Goal: Task Accomplishment & Management: Complete application form

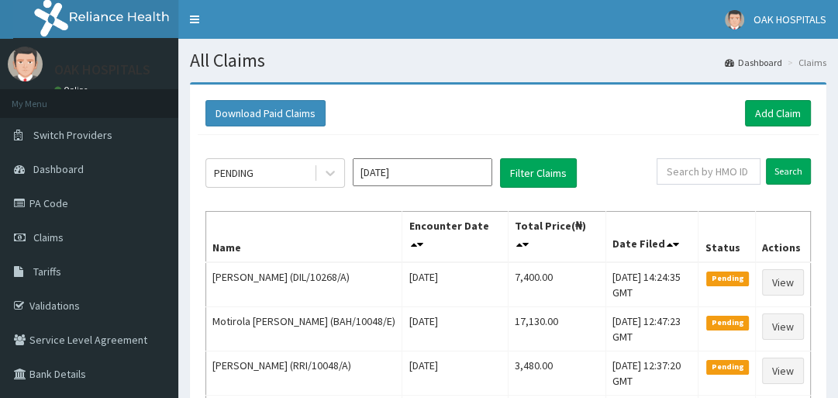
click at [781, 115] on link "Add Claim" at bounding box center [778, 113] width 66 height 26
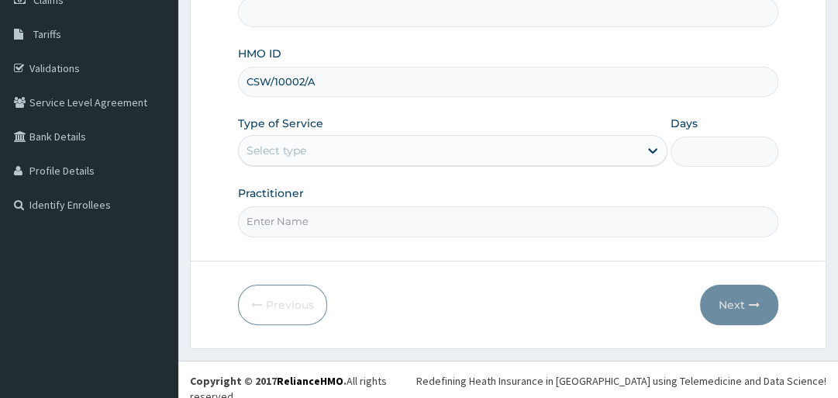
type input "CSW/10002/A"
click at [360, 155] on div "Select type" at bounding box center [439, 150] width 400 height 25
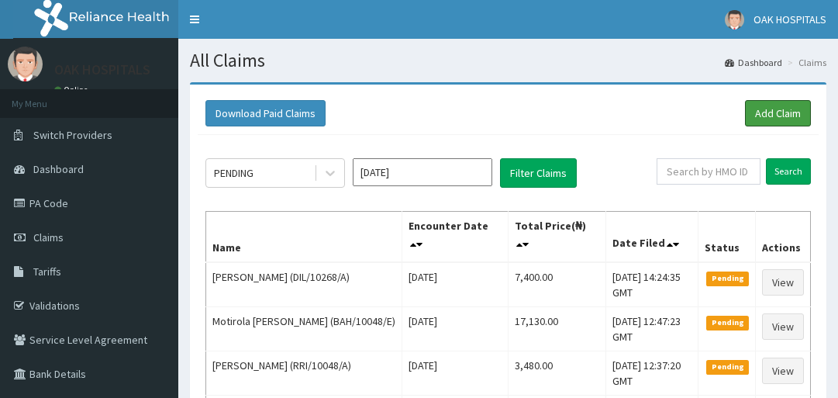
click at [781, 115] on link "Add Claim" at bounding box center [778, 113] width 66 height 26
click at [745, 121] on link "Add Claim" at bounding box center [778, 113] width 66 height 26
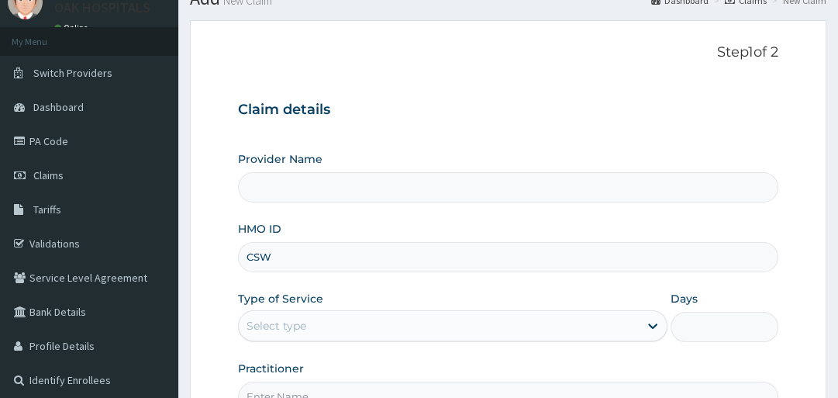
type input "CSW/"
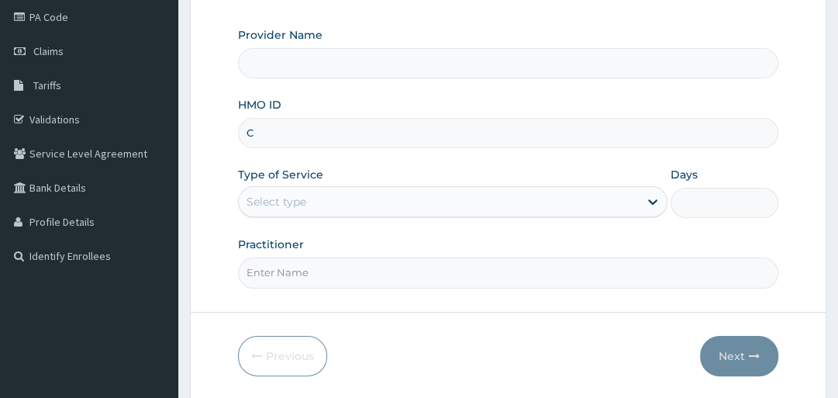
type input "CS"
type input "Oak Hospitals"
type input "CSW/10002/A"
click at [322, 204] on div "Select type" at bounding box center [439, 201] width 400 height 25
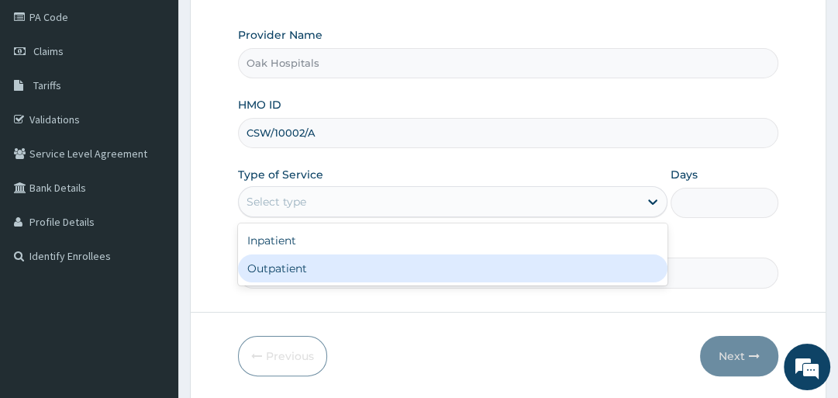
click at [309, 273] on div "Outpatient" at bounding box center [452, 268] width 429 height 28
type input "1"
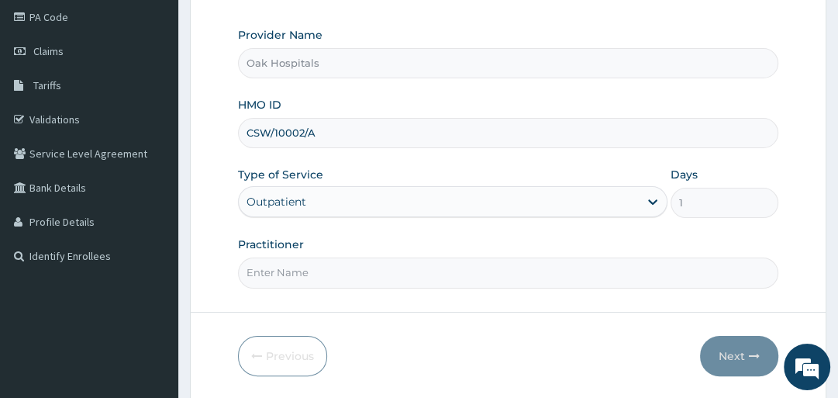
click at [299, 269] on input "Practitioner" at bounding box center [507, 272] width 539 height 30
type input "DR OJI"
click at [750, 358] on icon "button" at bounding box center [754, 355] width 11 height 11
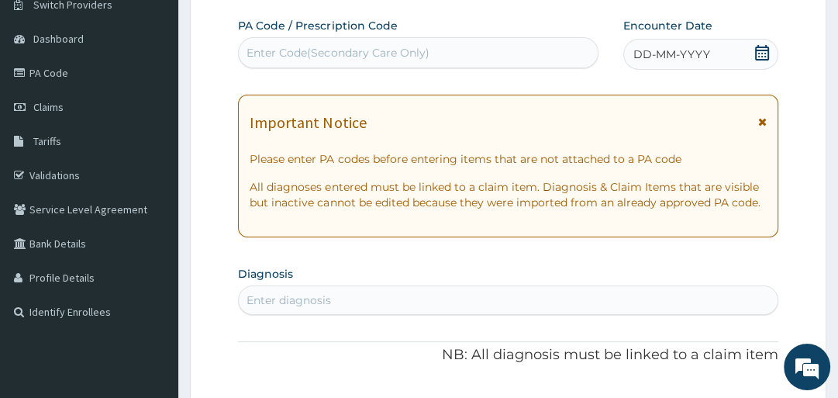
scroll to position [124, 0]
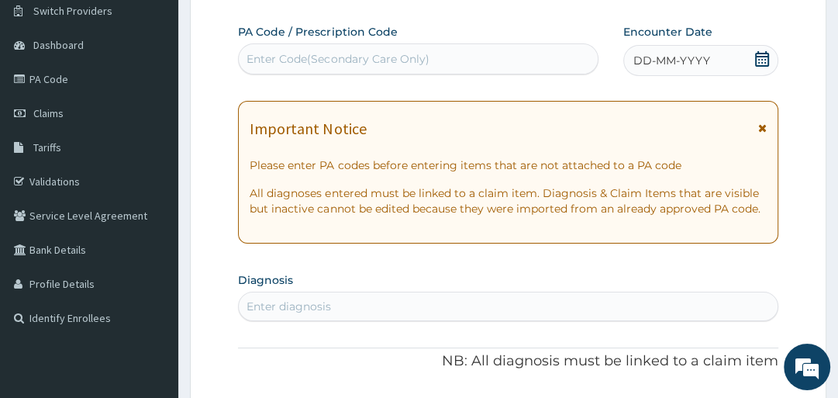
click at [419, 67] on div "Enter Code(Secondary Care Only)" at bounding box center [418, 59] width 359 height 25
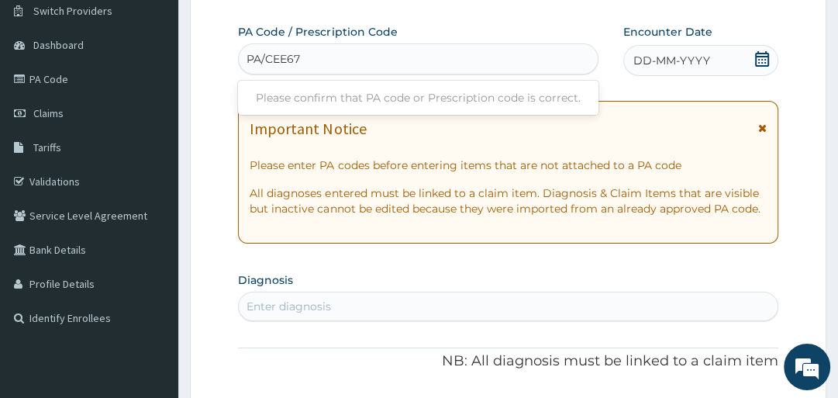
type input "PA/CEE672"
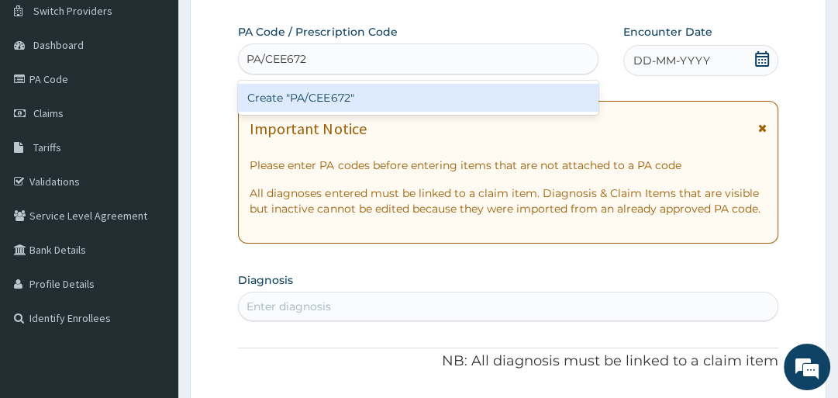
click at [422, 98] on div "Create "PA/CEE672"" at bounding box center [418, 98] width 360 height 28
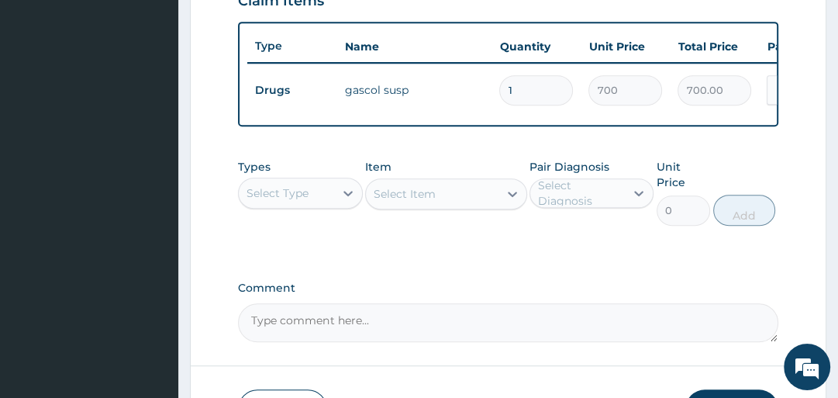
scroll to position [630, 0]
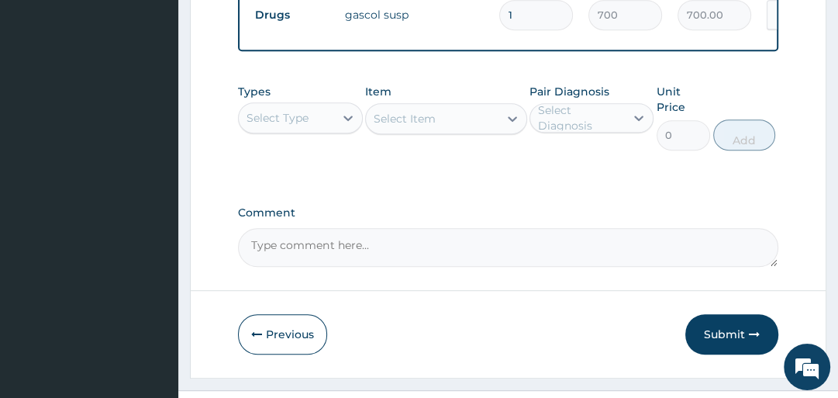
click at [295, 133] on div "Select Type" at bounding box center [300, 117] width 124 height 31
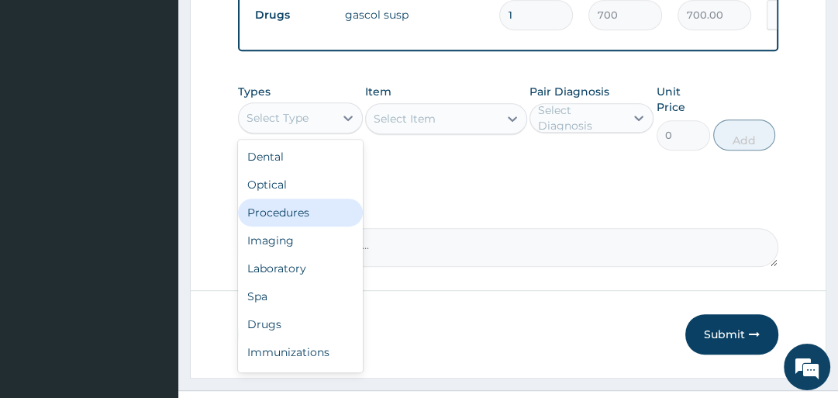
click at [286, 217] on div "Procedures" at bounding box center [300, 212] width 124 height 28
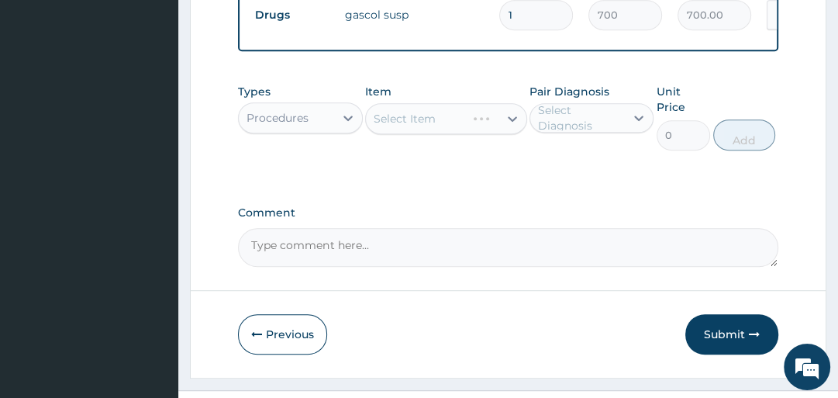
click at [567, 123] on div "Select Diagnosis" at bounding box center [580, 117] width 85 height 31
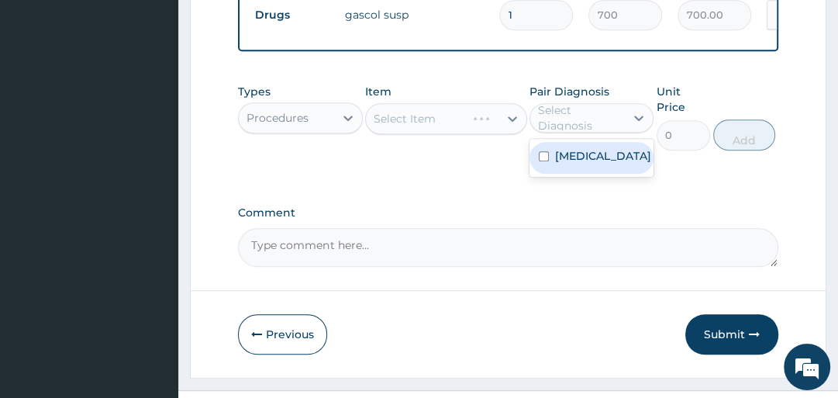
click at [563, 164] on label "Heartburn" at bounding box center [603, 156] width 96 height 16
click at [432, 126] on div "Select Item" at bounding box center [446, 118] width 162 height 31
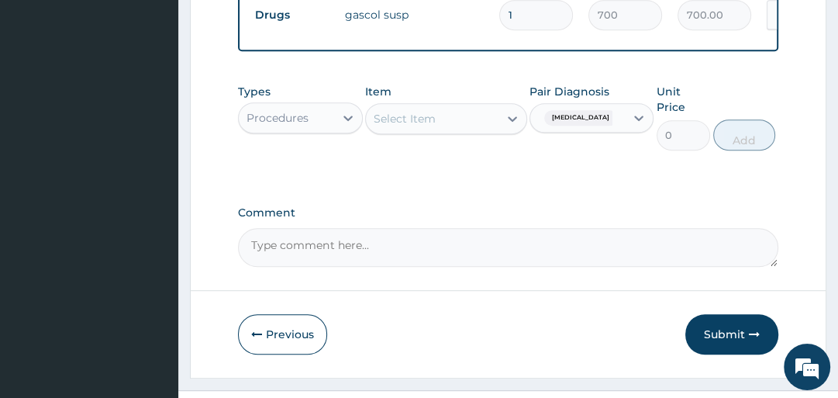
click at [395, 115] on div "Select Item" at bounding box center [432, 118] width 133 height 25
type input "GP"
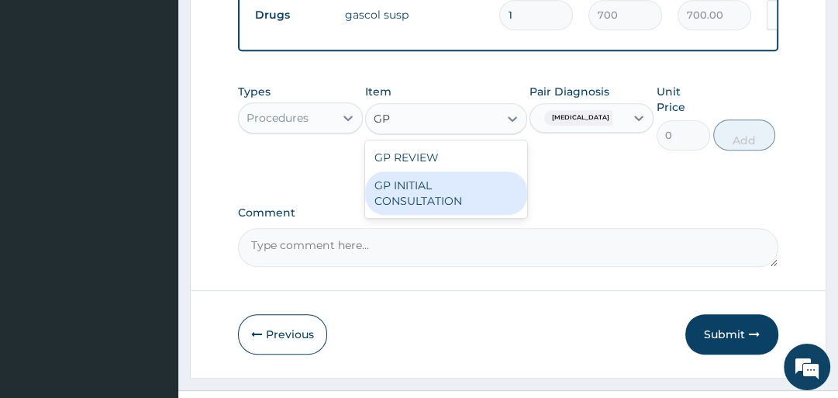
click at [430, 209] on div "GP INITIAL CONSULTATION" at bounding box center [446, 192] width 162 height 43
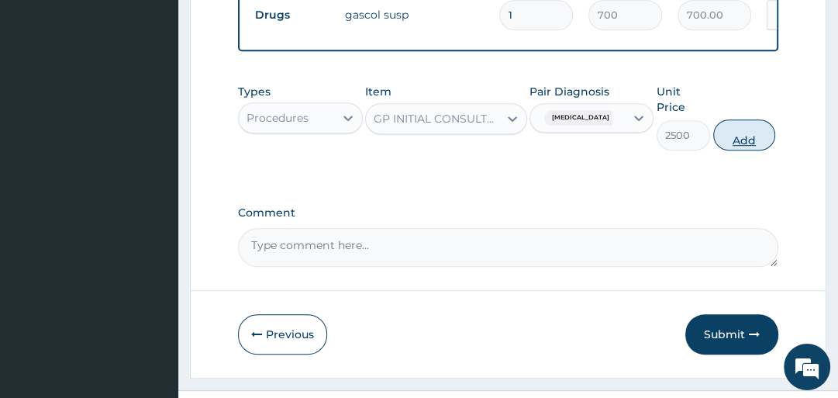
click at [747, 145] on button "Add" at bounding box center [744, 134] width 62 height 31
type input "0"
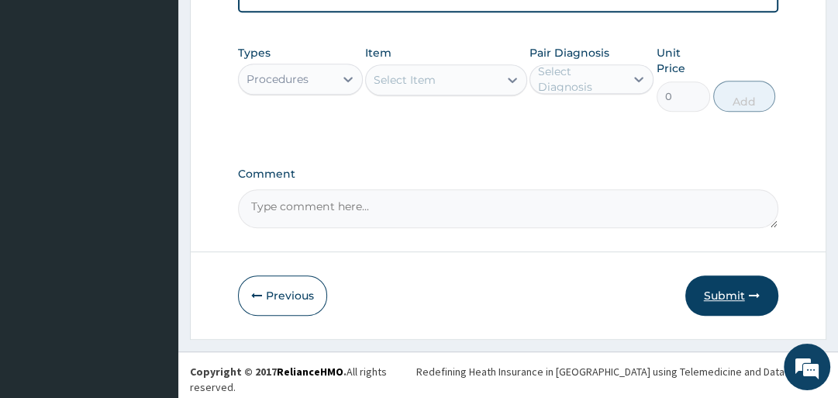
click at [729, 299] on button "Submit" at bounding box center [731, 295] width 93 height 40
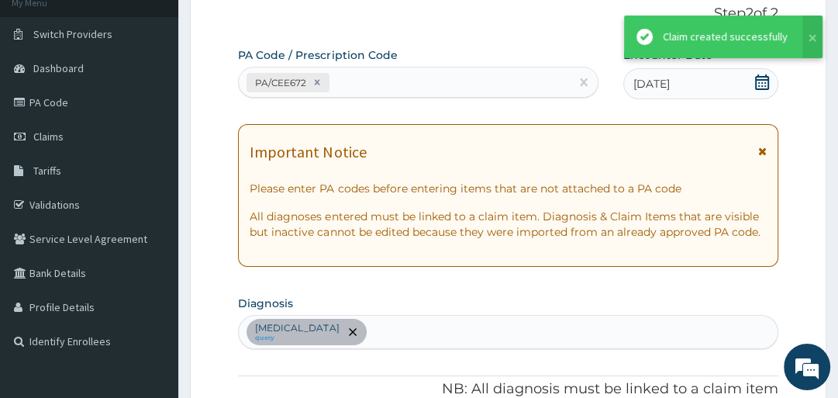
scroll to position [722, 0]
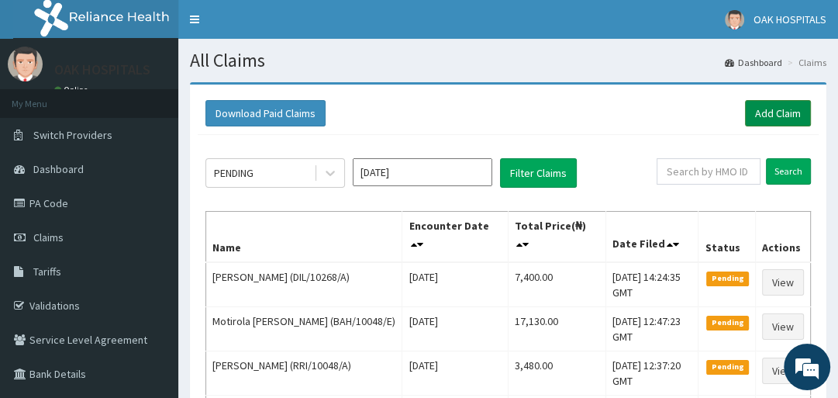
click at [779, 112] on link "Add Claim" at bounding box center [778, 113] width 66 height 26
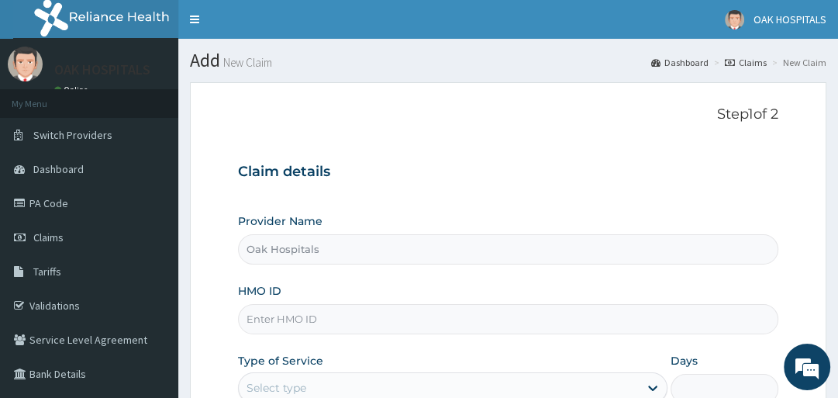
click at [298, 321] on input "HMO ID" at bounding box center [507, 319] width 539 height 30
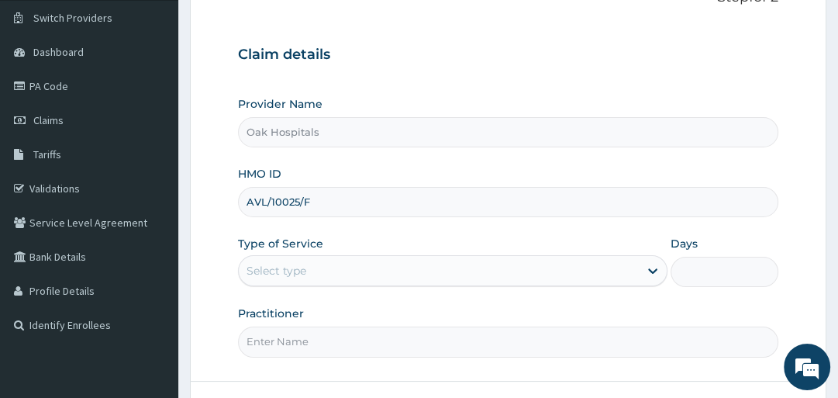
scroll to position [124, 0]
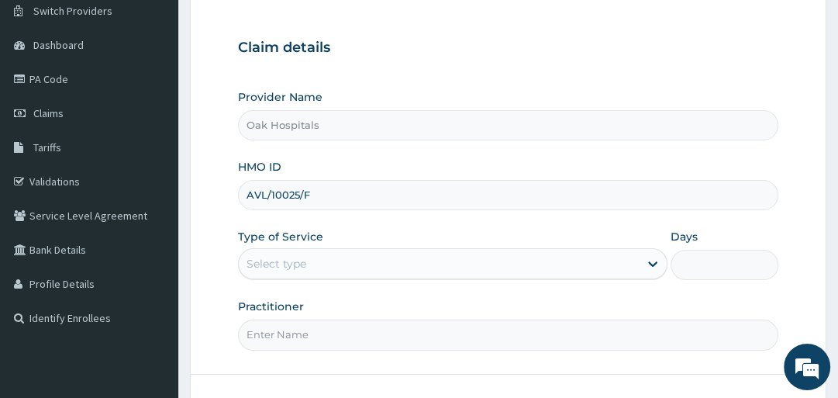
type input "AVL/10025/F"
click at [326, 272] on div "Select type" at bounding box center [439, 263] width 400 height 25
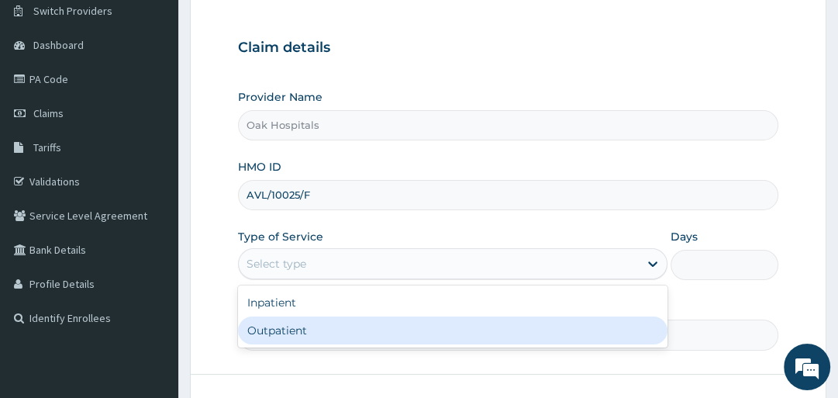
click at [302, 326] on div "Outpatient" at bounding box center [452, 330] width 429 height 28
type input "1"
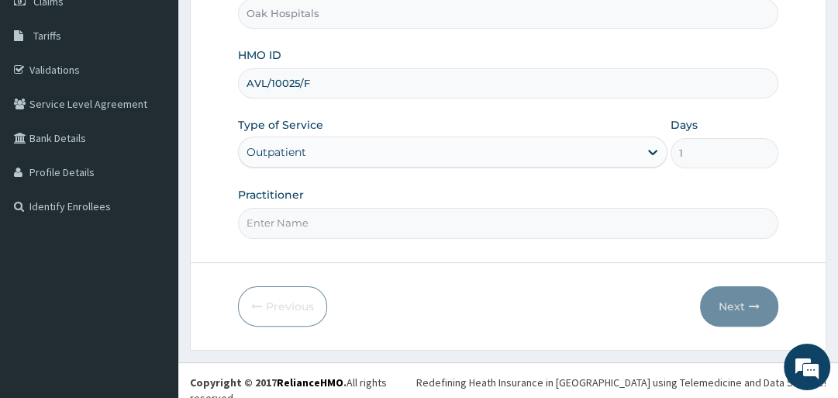
scroll to position [237, 0]
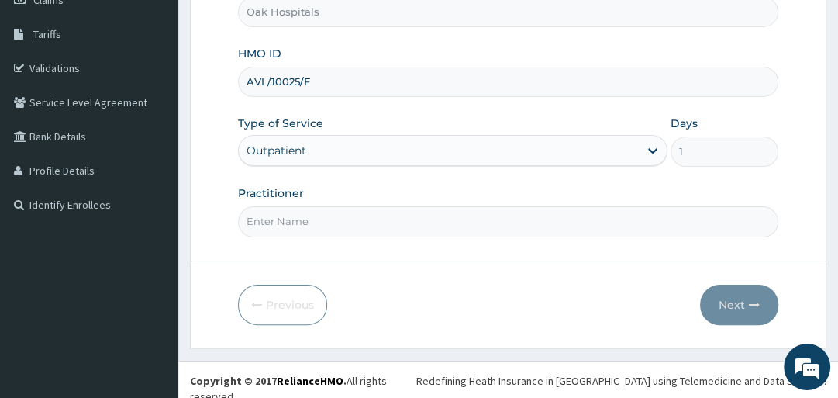
click at [270, 215] on input "Practitioner" at bounding box center [507, 221] width 539 height 30
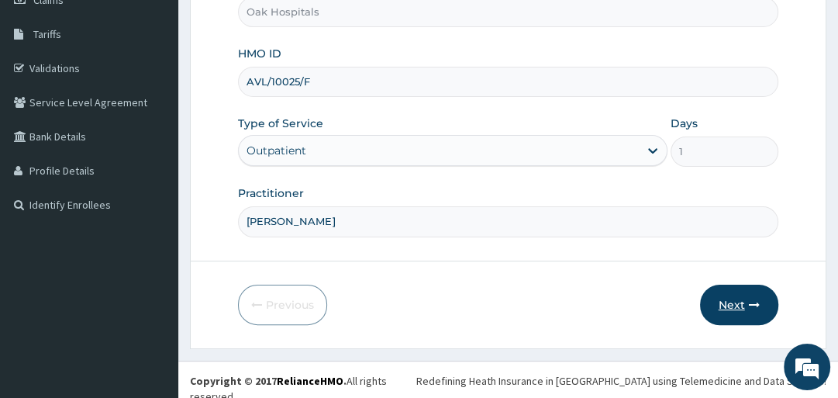
type input "DR OJI"
click at [753, 303] on icon "button" at bounding box center [754, 304] width 11 height 11
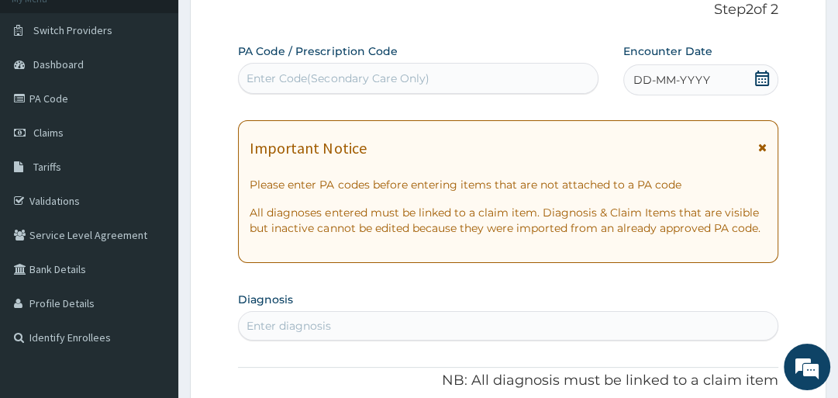
scroll to position [0, 0]
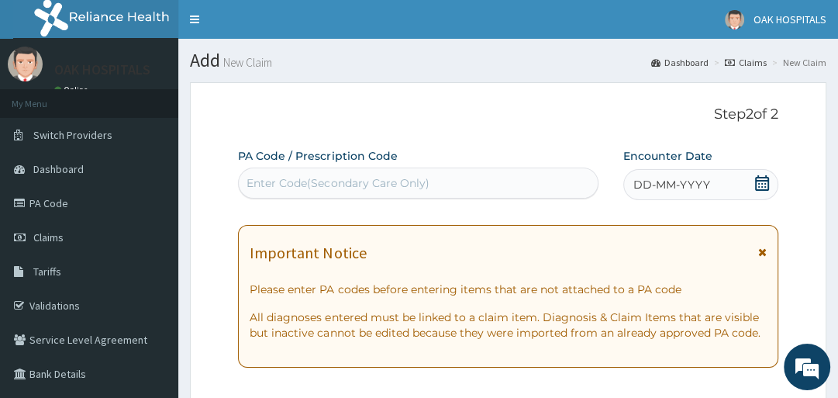
click at [771, 183] on div "DD-MM-YYYY" at bounding box center [700, 184] width 154 height 31
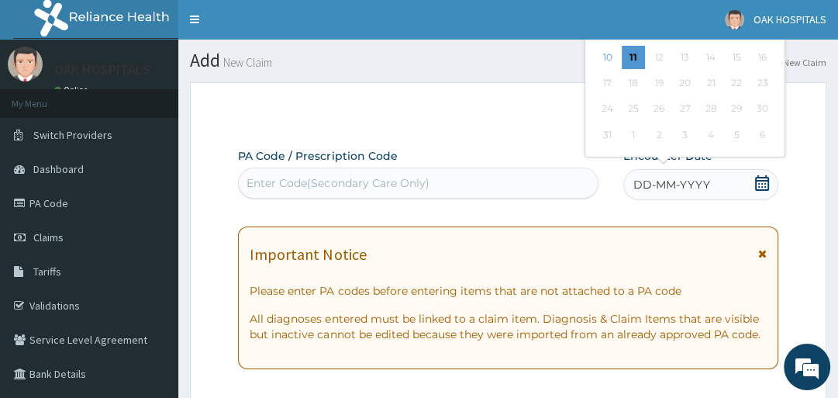
click at [760, 181] on icon at bounding box center [762, 183] width 16 height 16
drag, startPoint x: 793, startPoint y: 222, endPoint x: 729, endPoint y: 177, distance: 77.9
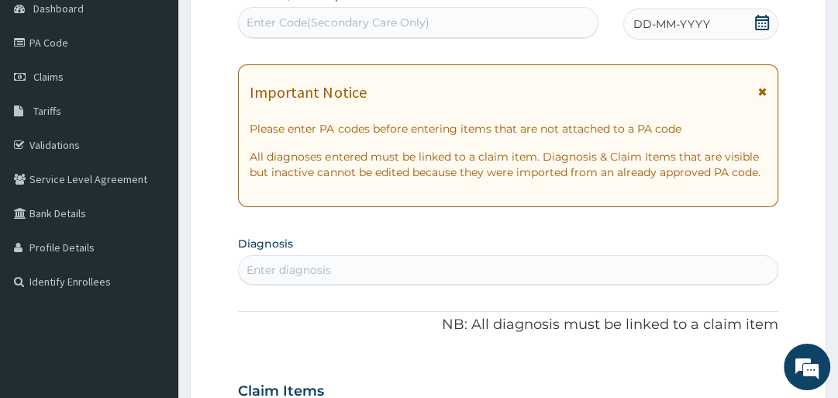
scroll to position [186, 0]
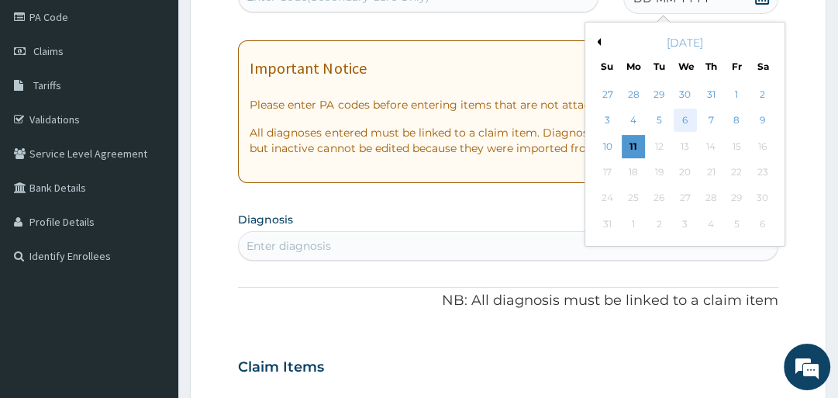
click at [693, 122] on div "6" at bounding box center [685, 120] width 23 height 23
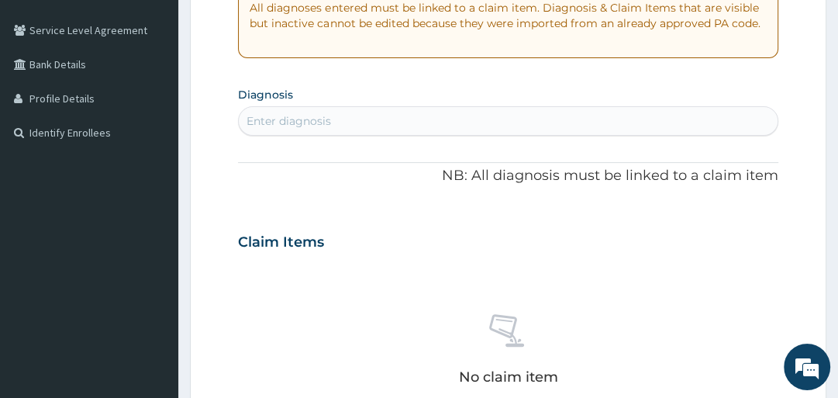
scroll to position [310, 0]
click at [336, 112] on div "Enter diagnosis" at bounding box center [508, 120] width 538 height 25
click at [319, 112] on div "Enter diagnosis" at bounding box center [288, 120] width 84 height 16
type input "MALARI"
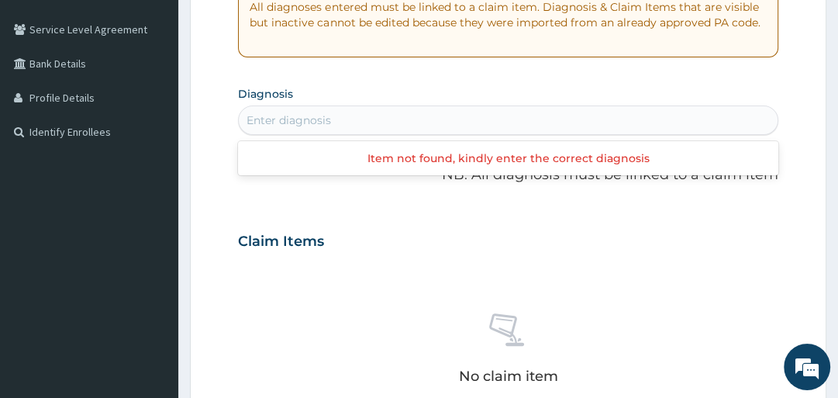
click at [295, 118] on div "Enter diagnosis" at bounding box center [288, 120] width 84 height 16
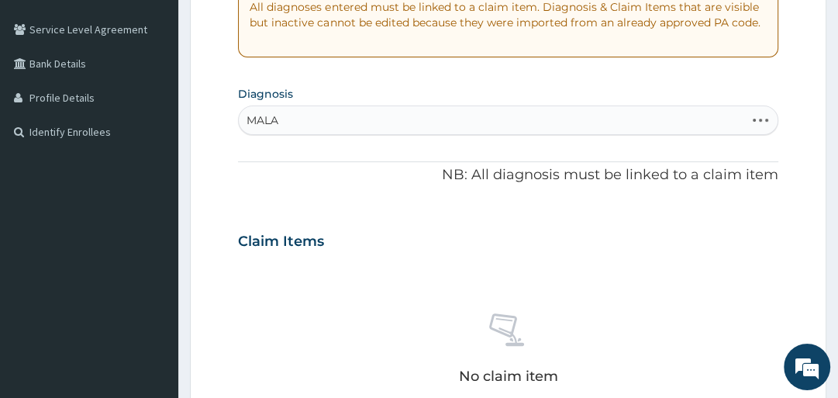
type input "MALAR"
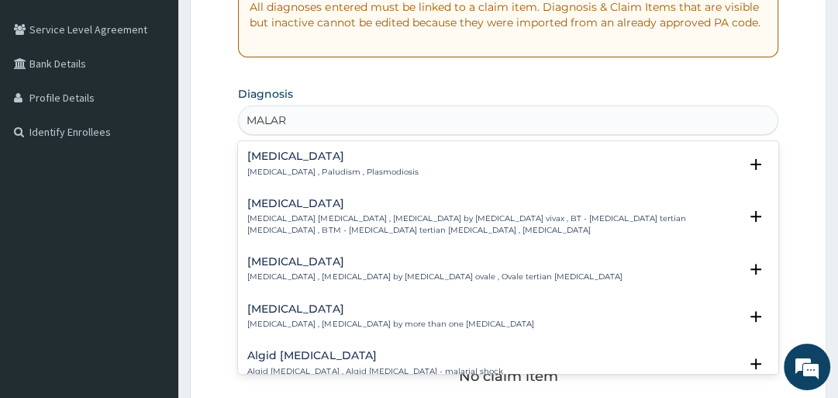
click at [292, 174] on p "[MEDICAL_DATA] , Paludism , Plasmodiosis" at bounding box center [332, 172] width 171 height 11
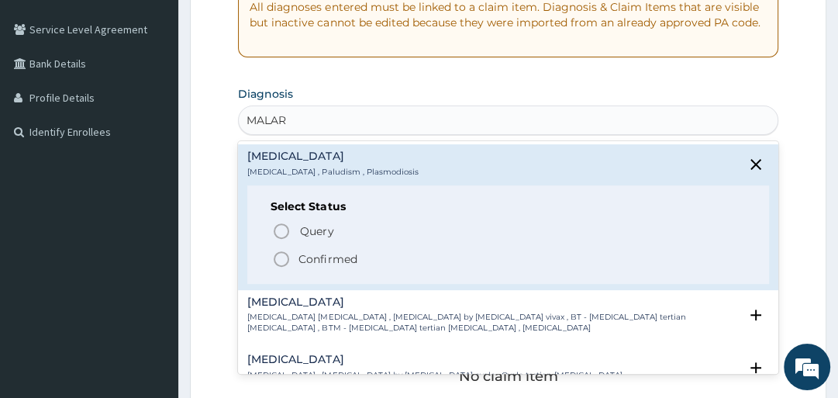
click at [326, 258] on p "Confirmed" at bounding box center [327, 259] width 58 height 16
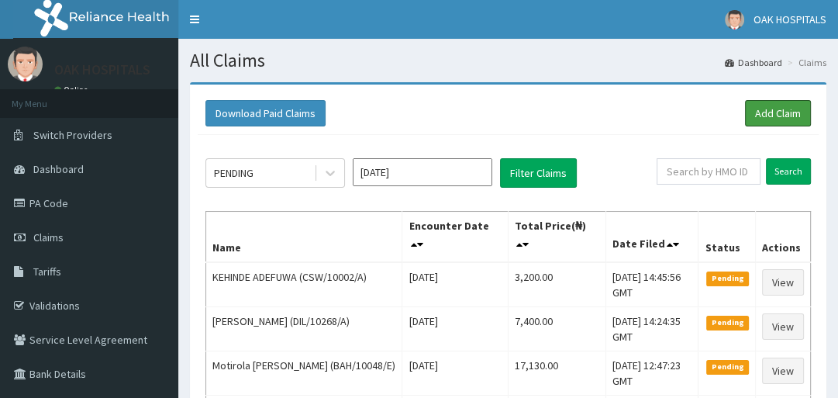
click at [793, 104] on link "Add Claim" at bounding box center [778, 113] width 66 height 26
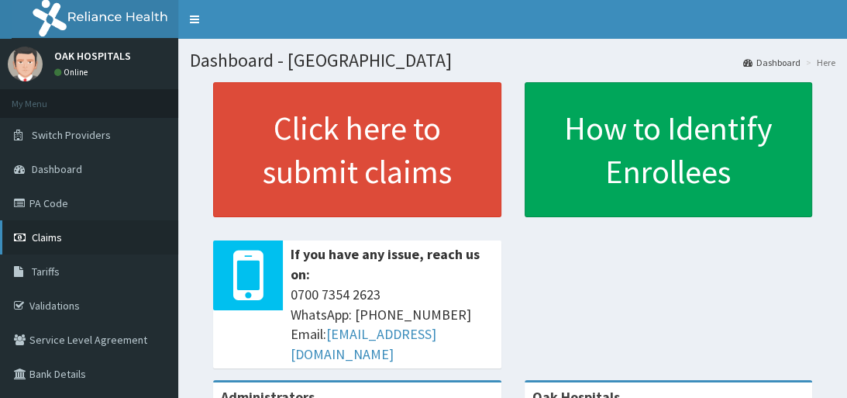
click at [72, 239] on link "Claims" at bounding box center [89, 237] width 178 height 34
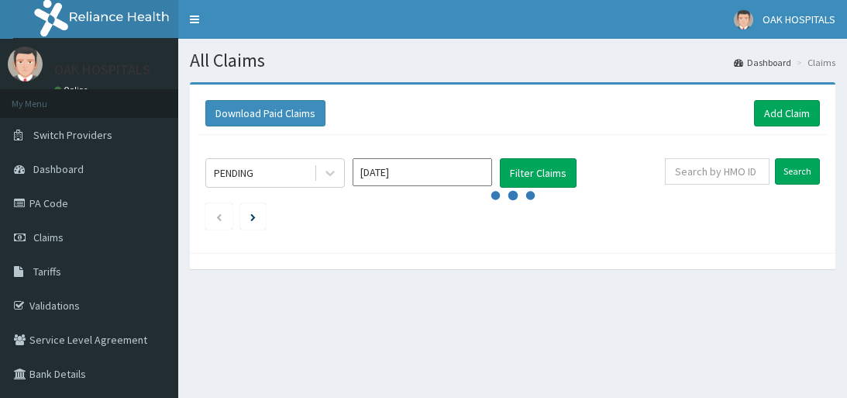
click at [775, 108] on link "Add Claim" at bounding box center [787, 113] width 66 height 26
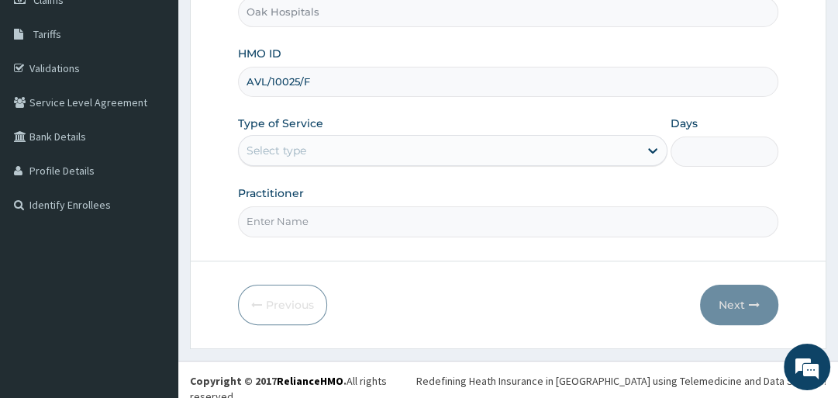
type input "AVL/10025/F"
click at [311, 155] on div "Select type" at bounding box center [439, 150] width 400 height 25
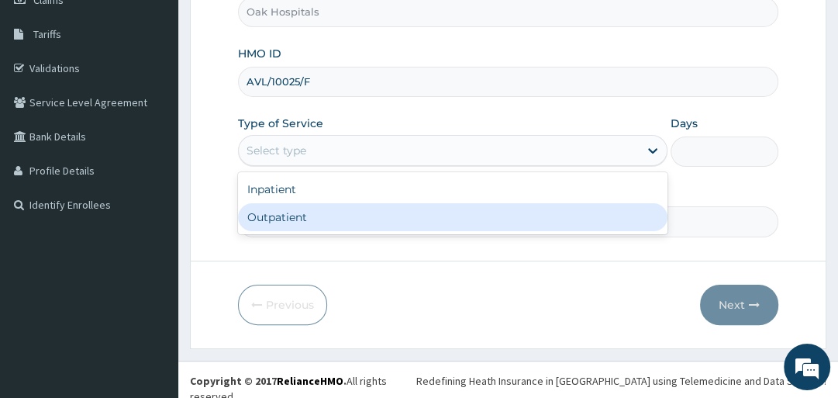
click at [296, 214] on div "Outpatient" at bounding box center [452, 217] width 429 height 28
type input "1"
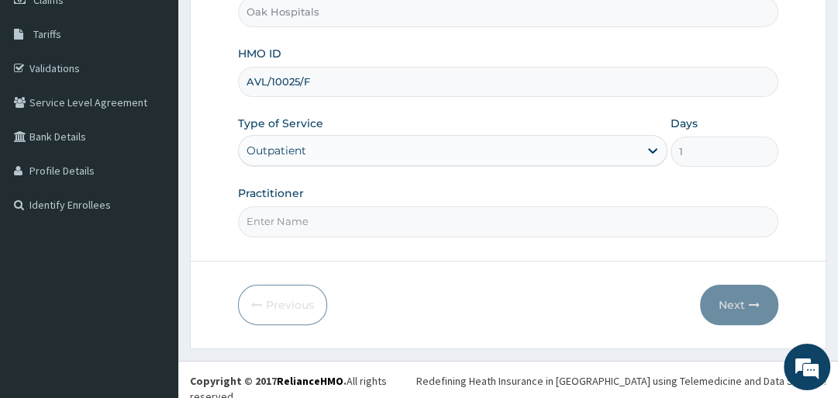
click at [295, 223] on input "Practitioner" at bounding box center [507, 221] width 539 height 30
click at [245, 212] on input "R OJI" at bounding box center [507, 221] width 539 height 30
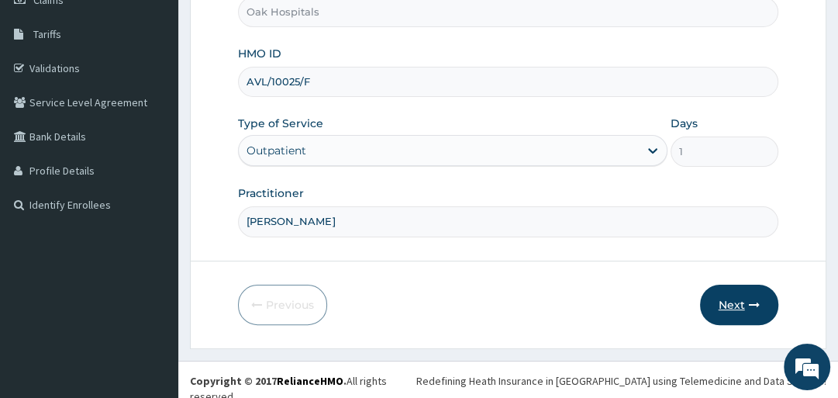
type input "DR OJI"
click at [763, 295] on button "Next" at bounding box center [739, 304] width 78 height 40
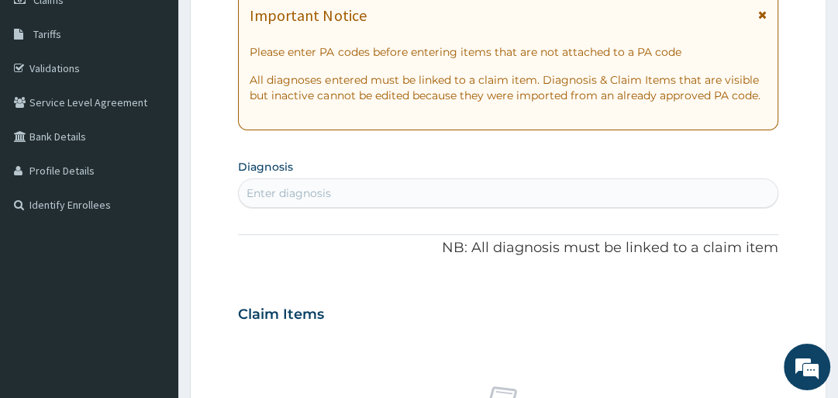
scroll to position [113, 0]
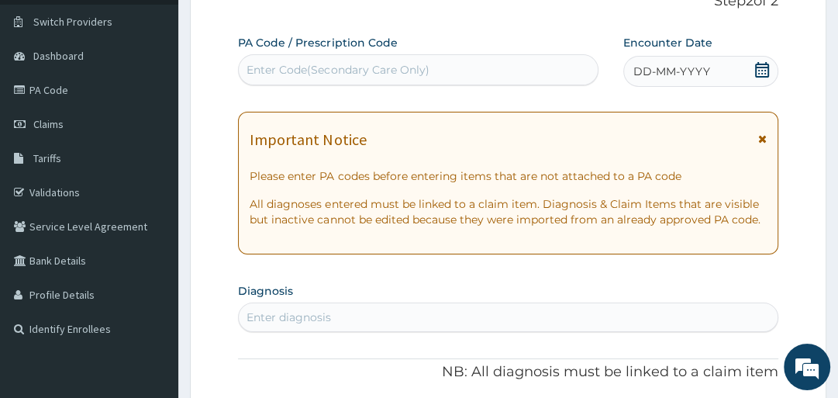
click at [754, 68] on icon at bounding box center [762, 70] width 16 height 16
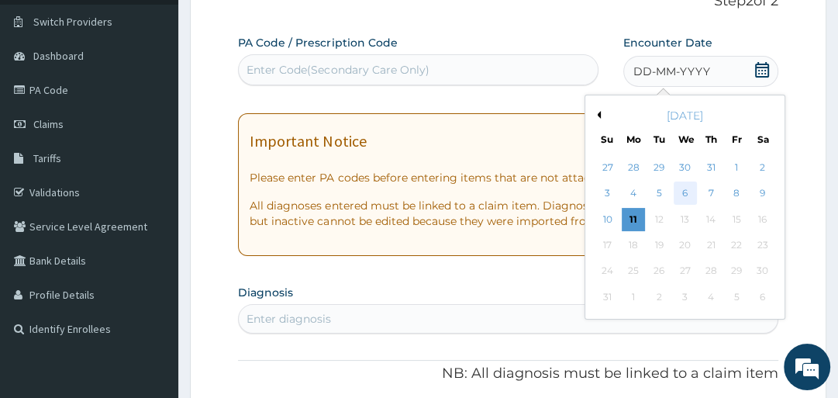
click at [688, 190] on div "6" at bounding box center [685, 193] width 23 height 23
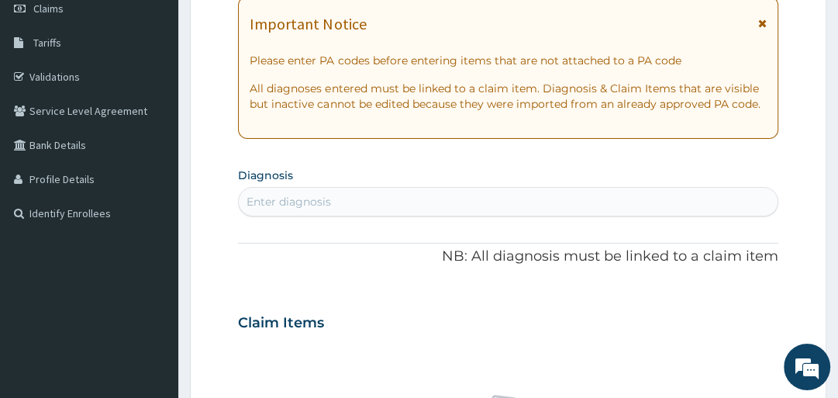
scroll to position [237, 0]
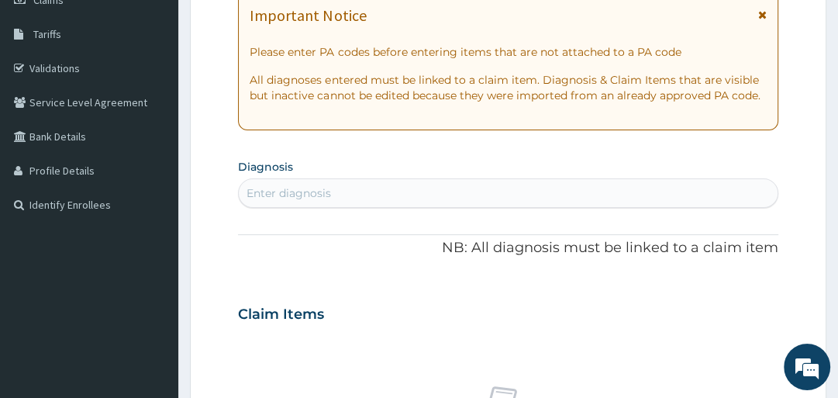
click at [385, 190] on div "Enter diagnosis" at bounding box center [508, 193] width 538 height 25
type input "MALARI"
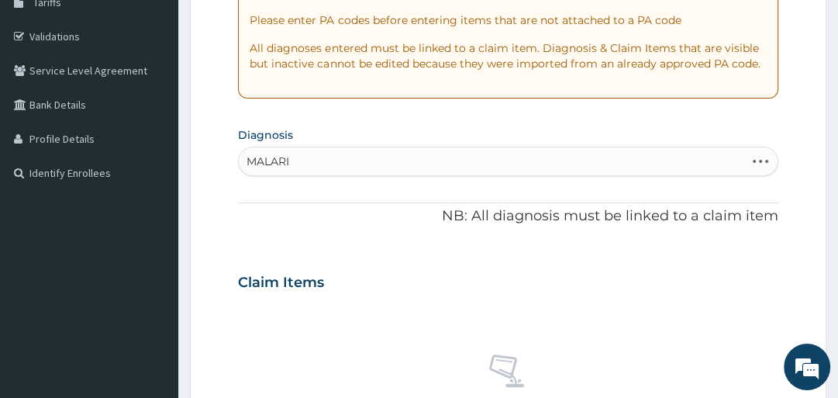
scroll to position [299, 0]
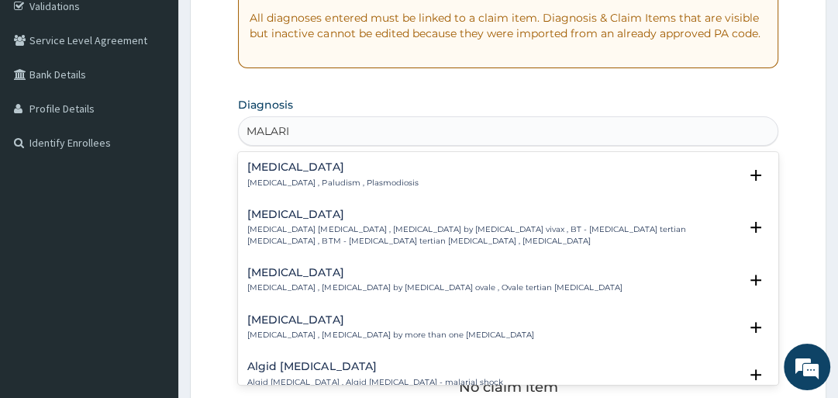
click at [264, 172] on h4 "Malaria" at bounding box center [332, 167] width 171 height 12
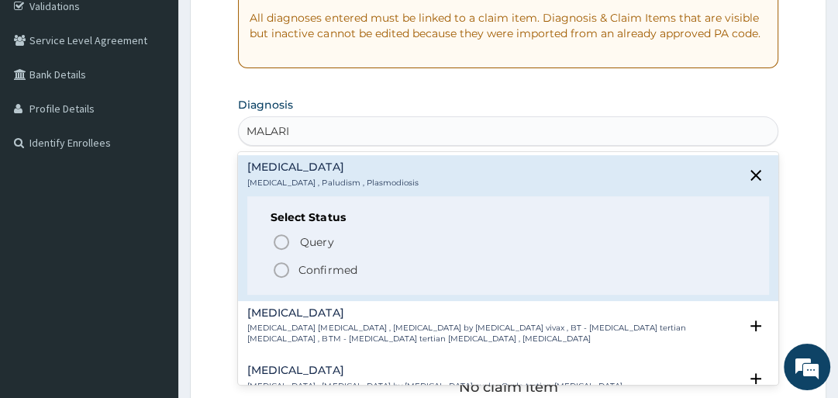
click at [284, 263] on circle "status option filled" at bounding box center [281, 270] width 14 height 14
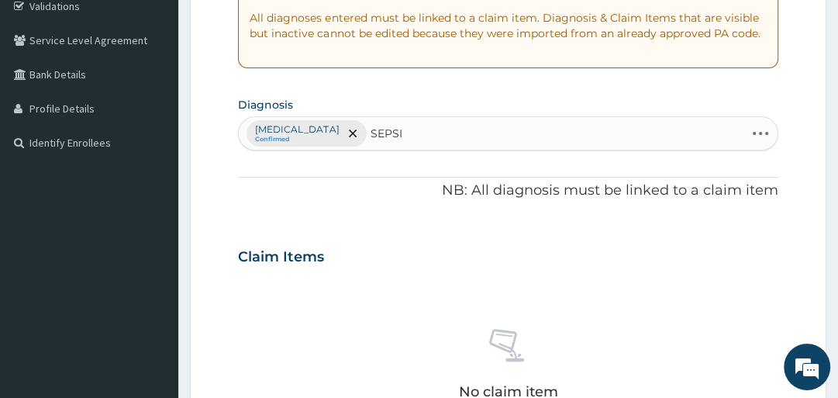
type input "SEPSIS"
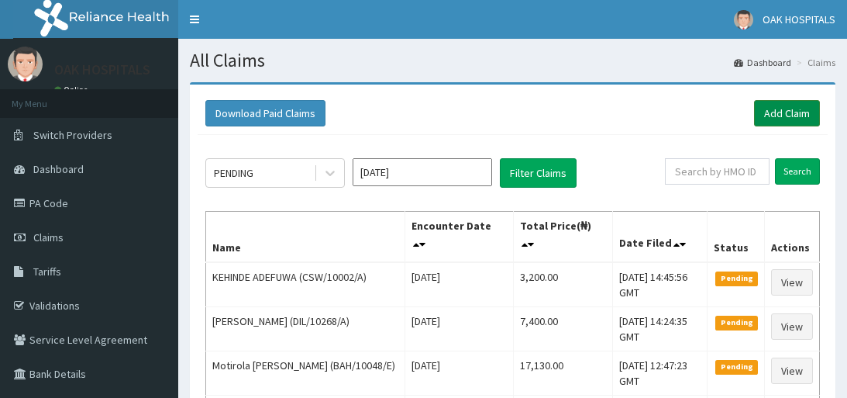
click at [784, 111] on link "Add Claim" at bounding box center [787, 113] width 66 height 26
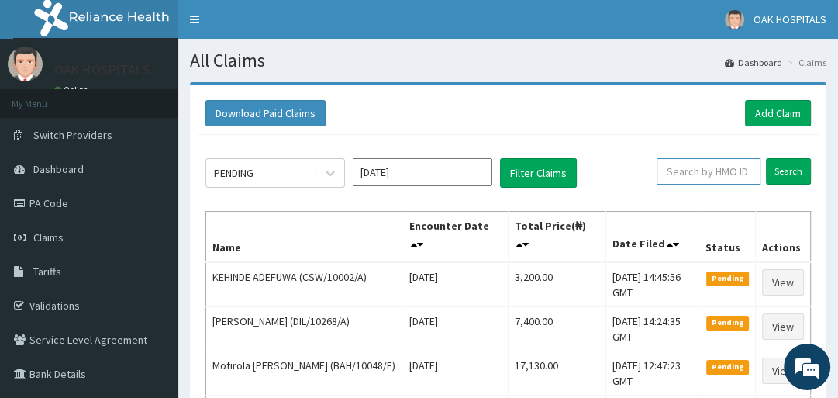
click at [726, 171] on input "text" at bounding box center [709, 171] width 104 height 26
type input "AVL/10025/F"
click at [785, 175] on input "Search" at bounding box center [788, 171] width 45 height 26
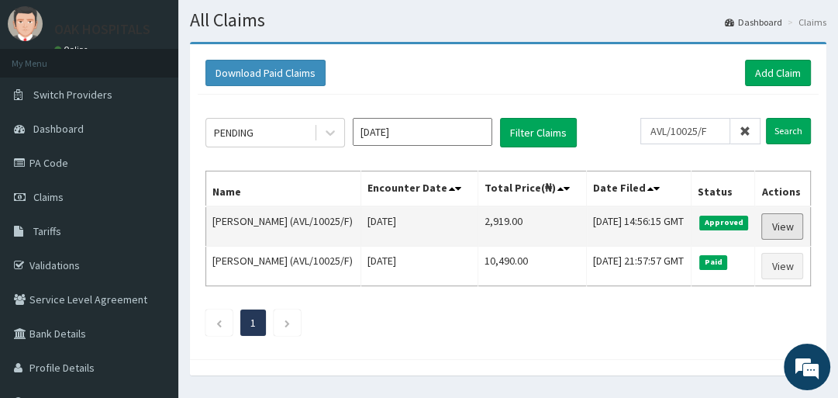
scroll to position [62, 0]
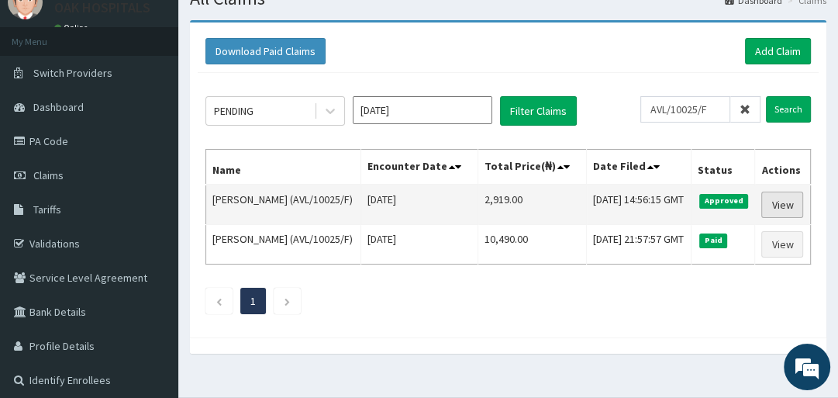
click at [788, 218] on link "View" at bounding box center [782, 204] width 42 height 26
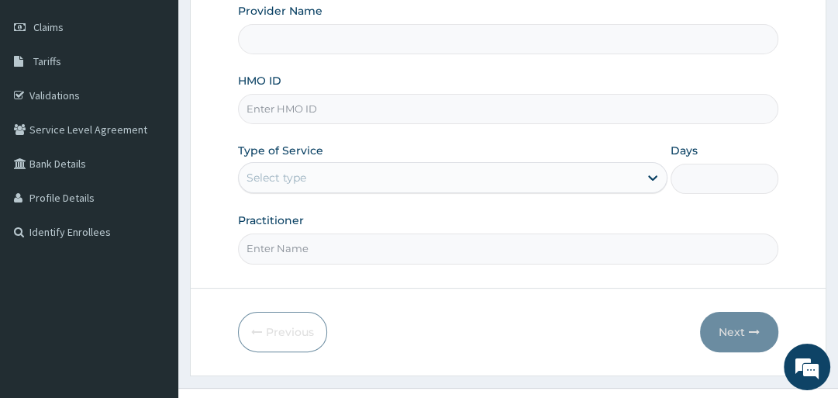
scroll to position [175, 0]
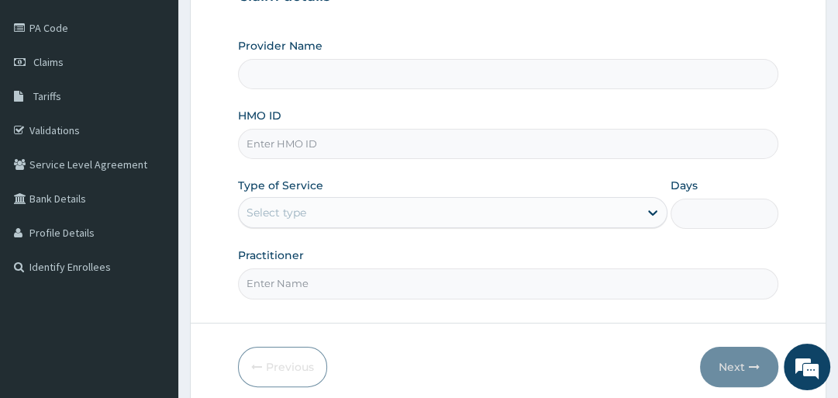
click at [281, 138] on input "HMO ID" at bounding box center [507, 144] width 539 height 30
type input "AVL/"
type input "Oak Hospitals"
type input "AVL/10025/F"
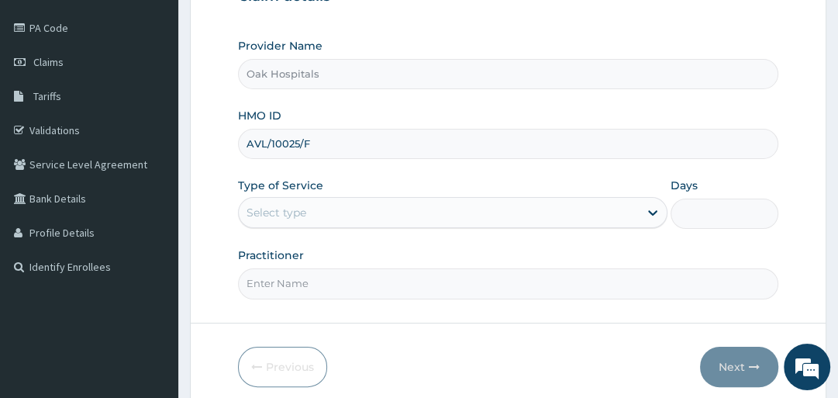
click at [384, 217] on div "Select type" at bounding box center [439, 212] width 400 height 25
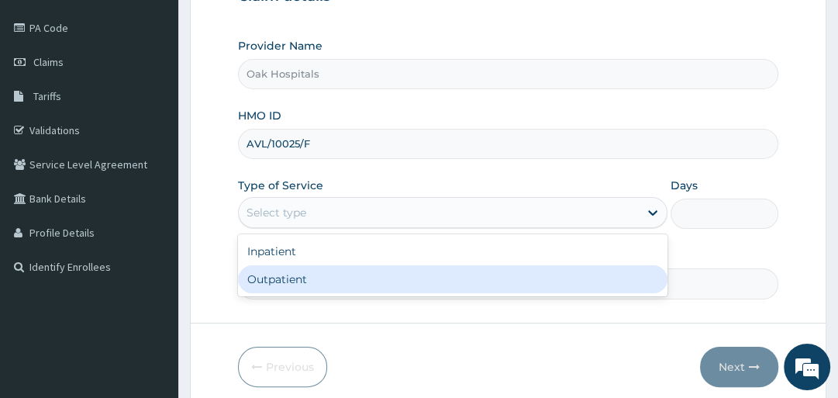
click at [310, 279] on div "Outpatient" at bounding box center [452, 279] width 429 height 28
type input "1"
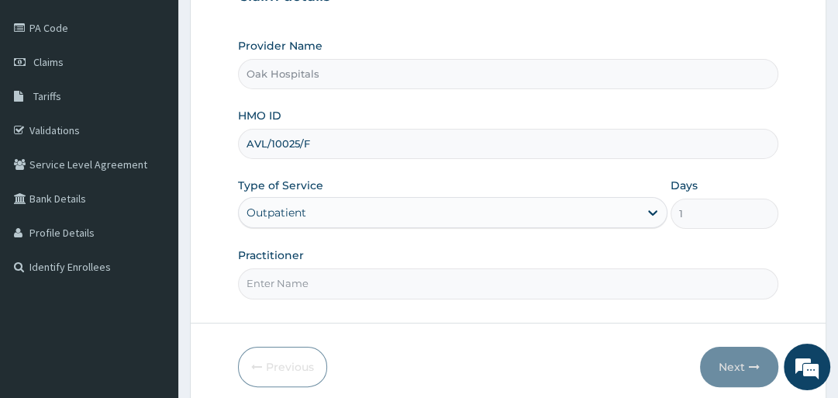
drag, startPoint x: 291, startPoint y: 253, endPoint x: 295, endPoint y: 284, distance: 31.2
click at [294, 278] on div "Practitioner" at bounding box center [507, 272] width 539 height 51
click at [295, 282] on input "Practitioner" at bounding box center [507, 283] width 539 height 30
click at [295, 284] on input "Practitioner" at bounding box center [507, 283] width 539 height 30
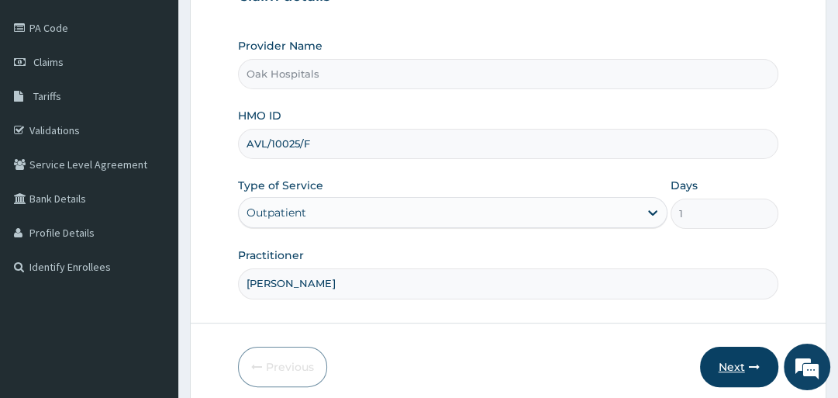
type input "[PERSON_NAME]"
click at [728, 360] on button "Next" at bounding box center [739, 366] width 78 height 40
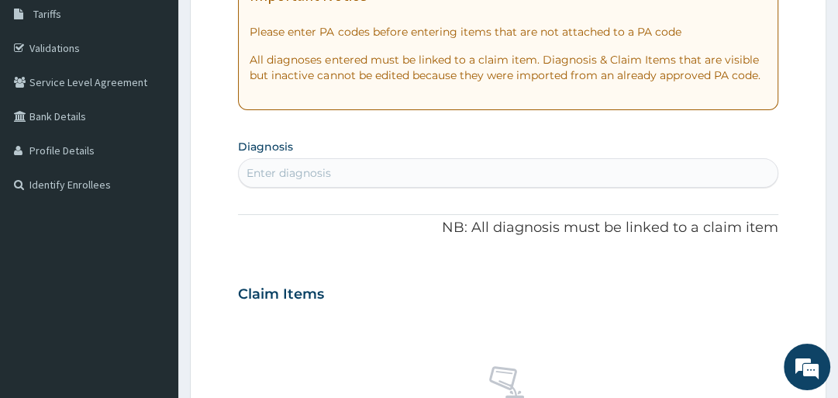
scroll to position [175, 0]
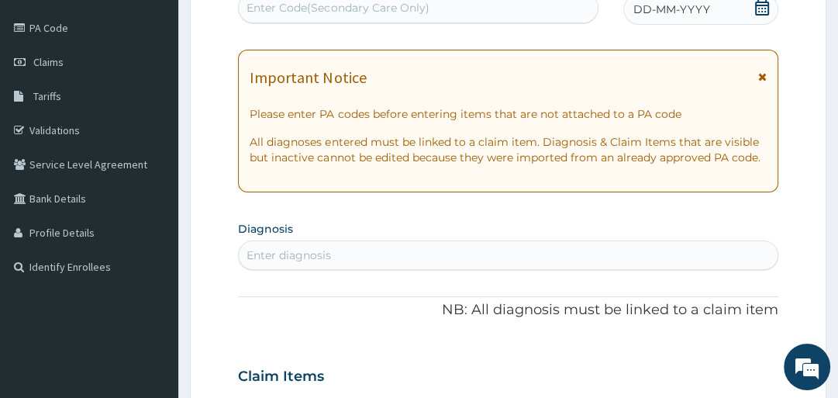
click at [760, 9] on icon at bounding box center [762, 8] width 16 height 16
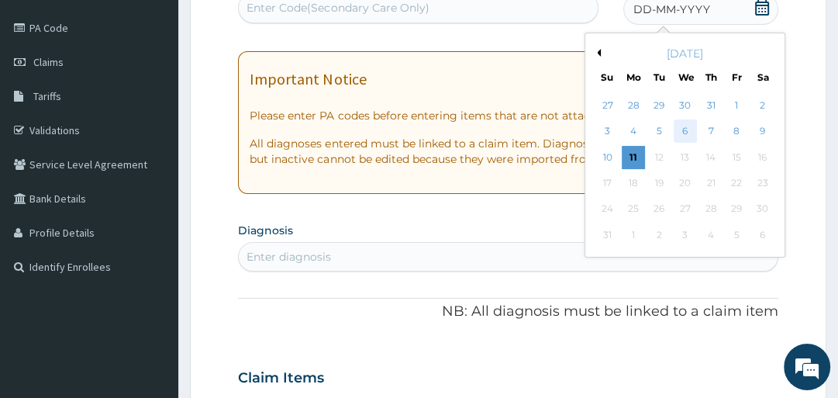
click at [676, 124] on div "6" at bounding box center [685, 131] width 23 height 23
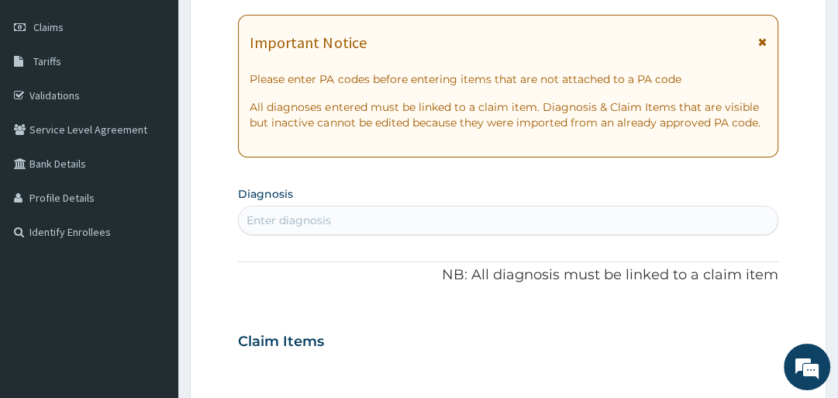
scroll to position [237, 0]
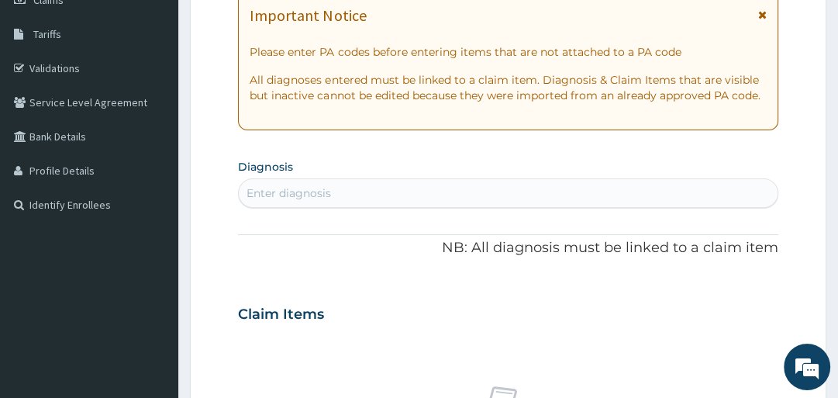
click at [279, 186] on div "Enter diagnosis" at bounding box center [288, 193] width 84 height 16
type input "MALAR"
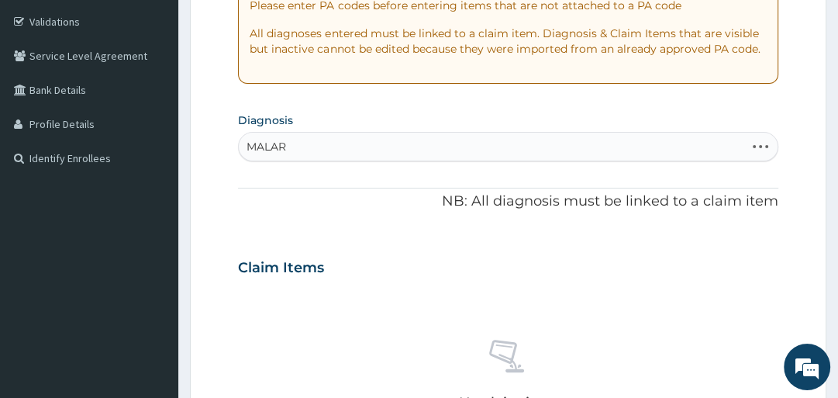
scroll to position [361, 0]
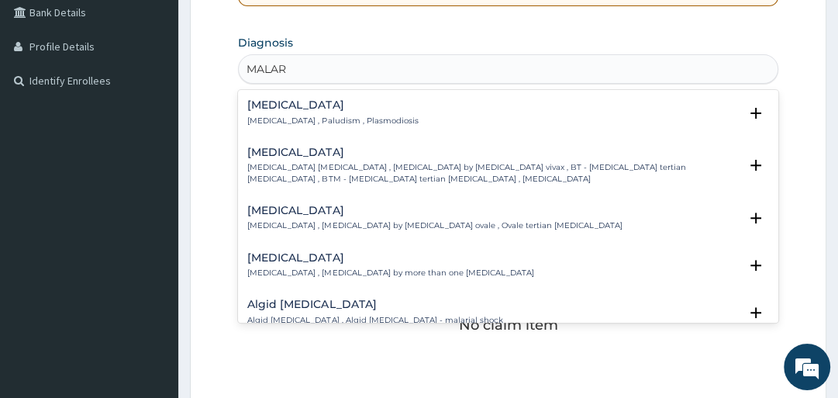
click at [291, 115] on p "[MEDICAL_DATA] , Paludism , Plasmodiosis" at bounding box center [332, 120] width 171 height 11
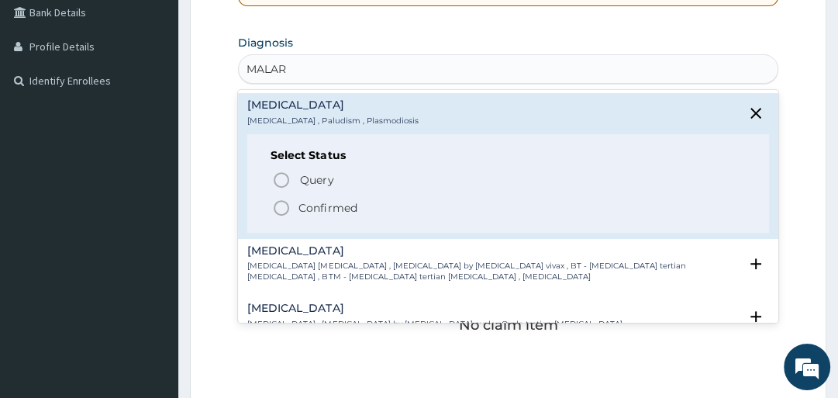
click at [304, 204] on p "Confirmed" at bounding box center [327, 208] width 58 height 16
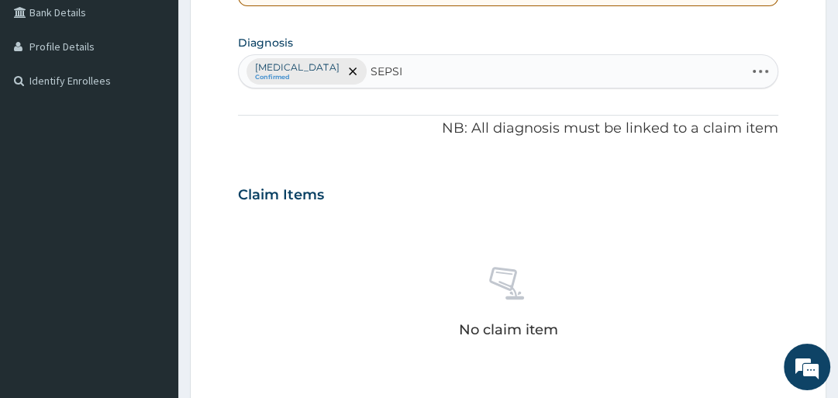
type input "[MEDICAL_DATA]"
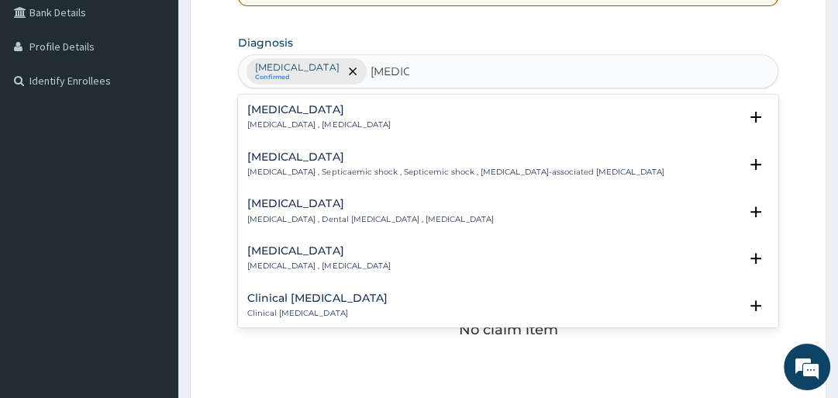
drag, startPoint x: 298, startPoint y: 100, endPoint x: 295, endPoint y: 108, distance: 8.3
click at [295, 101] on div "[MEDICAL_DATA] [MEDICAL_DATA] , [MEDICAL_DATA] Select Status Query Query covers…" at bounding box center [507, 121] width 539 height 47
click at [291, 115] on div "[MEDICAL_DATA] [MEDICAL_DATA] , [MEDICAL_DATA]" at bounding box center [318, 117] width 143 height 27
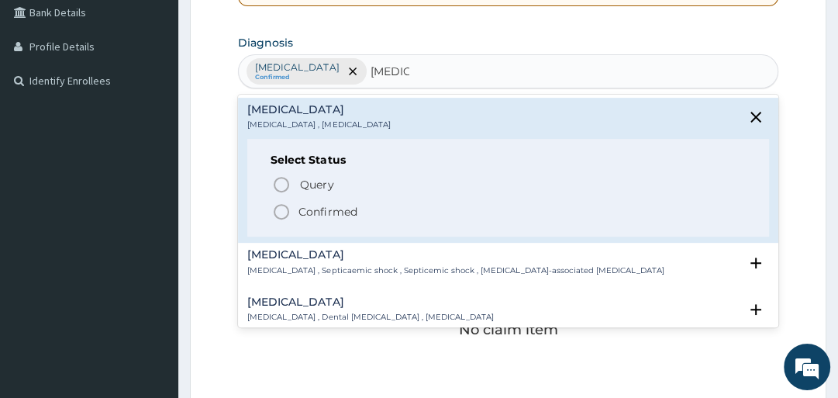
click at [283, 124] on p "[MEDICAL_DATA] , [MEDICAL_DATA]" at bounding box center [318, 124] width 143 height 11
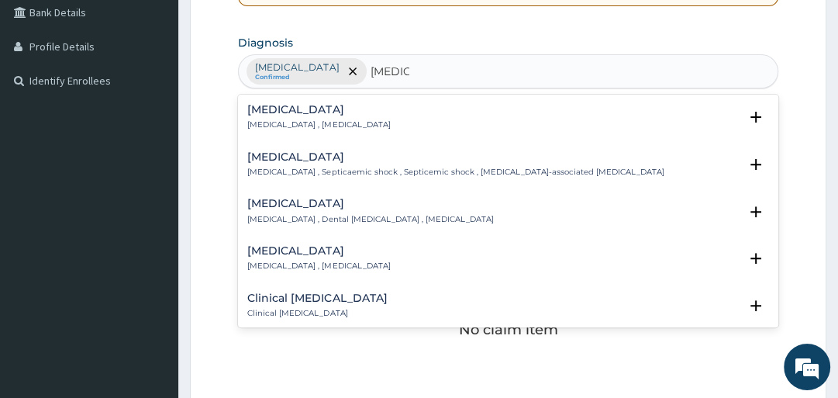
click at [264, 115] on div "[MEDICAL_DATA] [MEDICAL_DATA] , [MEDICAL_DATA]" at bounding box center [318, 117] width 143 height 27
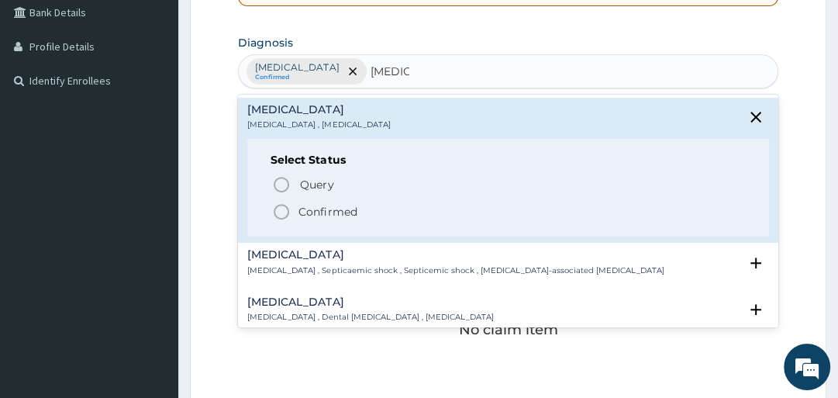
click at [279, 208] on icon "status option filled" at bounding box center [281, 211] width 19 height 19
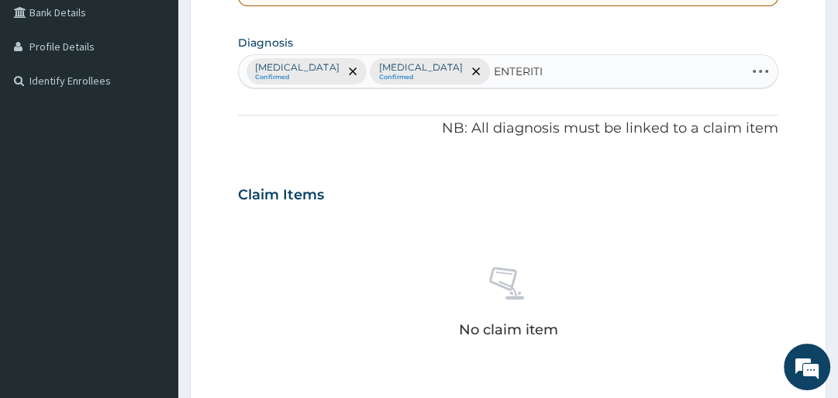
type input "[MEDICAL_DATA]"
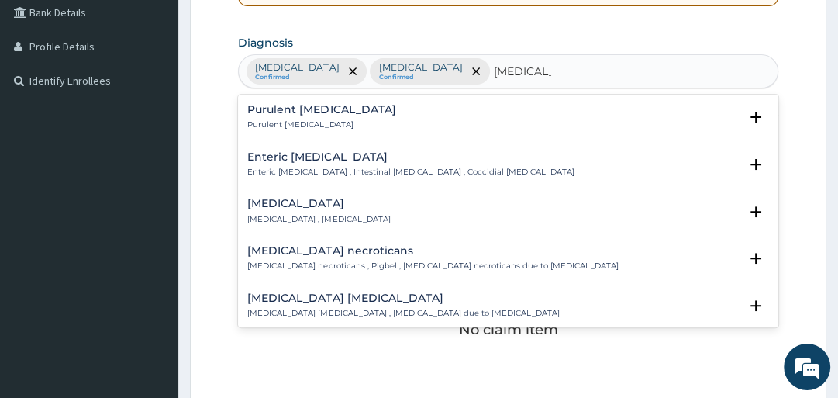
click at [298, 120] on p "Purulent [MEDICAL_DATA]" at bounding box center [321, 124] width 148 height 11
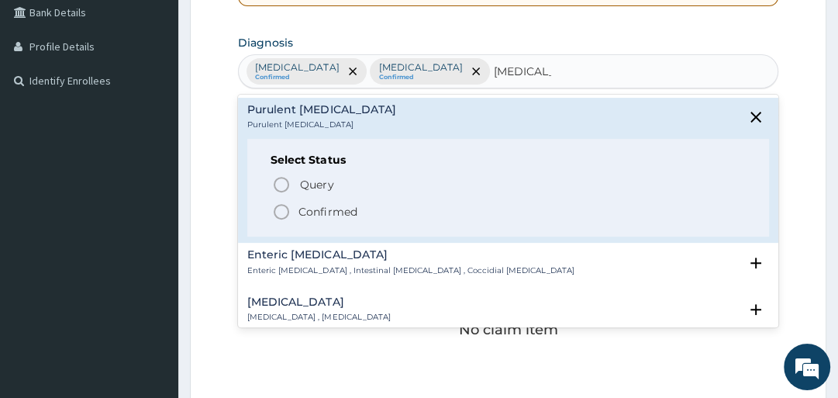
click at [306, 207] on p "Confirmed" at bounding box center [327, 212] width 58 height 16
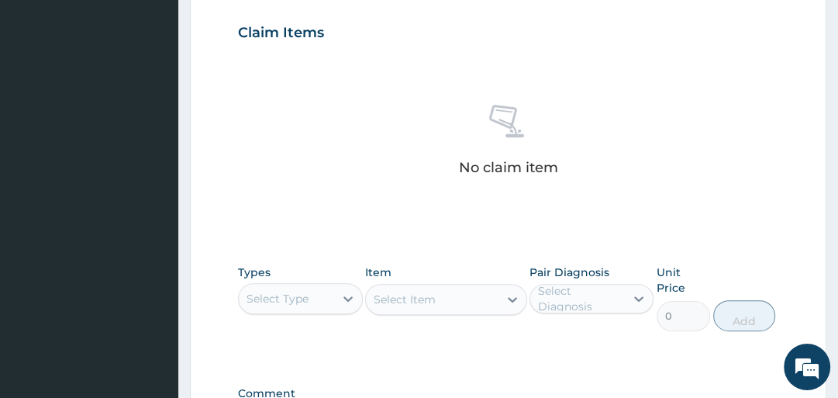
scroll to position [547, 0]
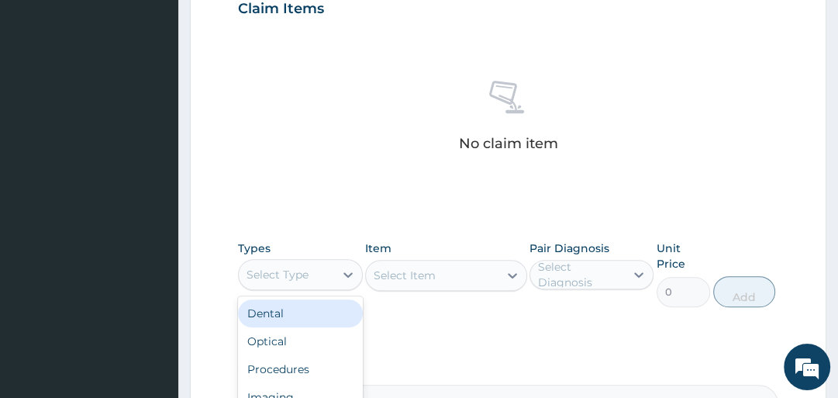
click at [267, 277] on div "Select Type" at bounding box center [277, 275] width 62 height 16
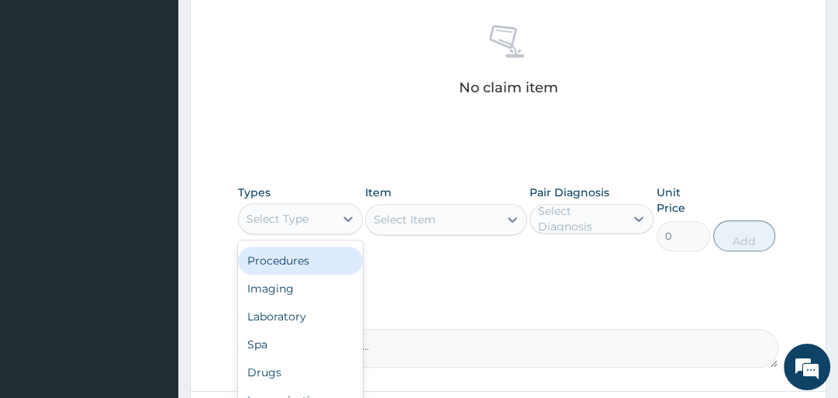
scroll to position [671, 0]
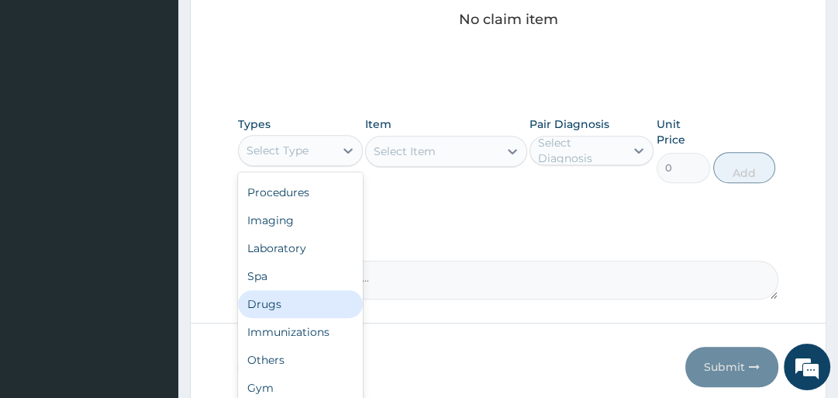
click at [263, 312] on div "Drugs" at bounding box center [300, 304] width 124 height 28
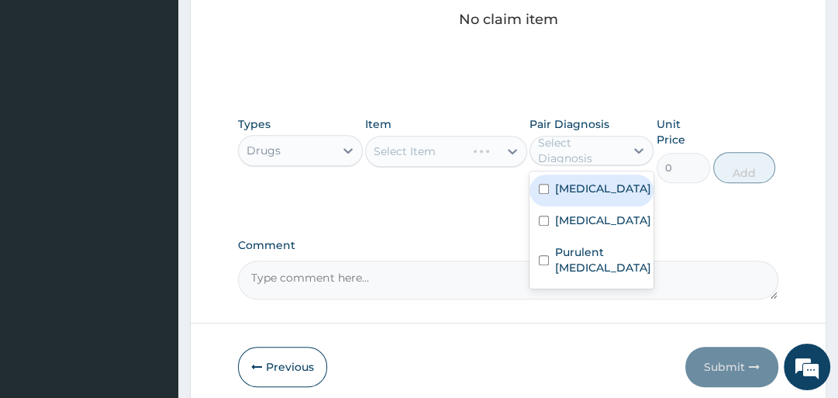
click at [564, 152] on div "Select Diagnosis" at bounding box center [580, 150] width 85 height 31
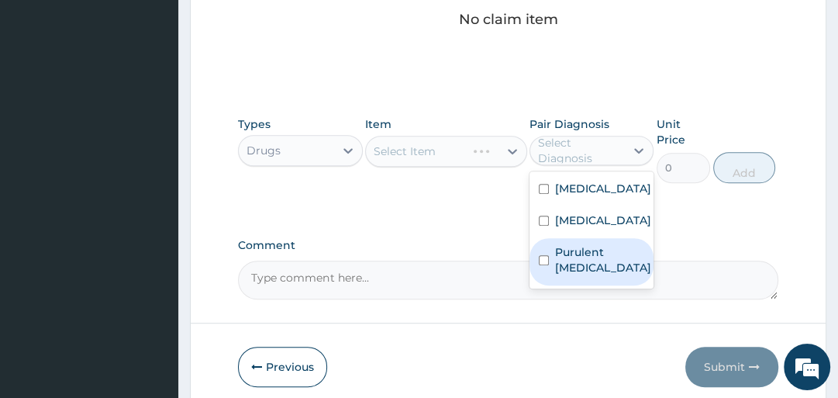
click at [573, 275] on div "Purulent [MEDICAL_DATA]" at bounding box center [591, 261] width 124 height 47
checkbox input "true"
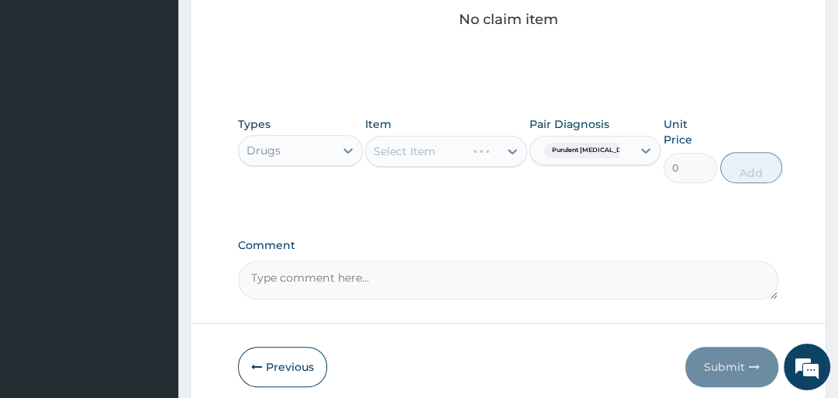
click at [434, 151] on div "Select Item" at bounding box center [446, 151] width 162 height 31
drag, startPoint x: 436, startPoint y: 163, endPoint x: 431, endPoint y: 151, distance: 12.5
click at [436, 160] on div "Select Item" at bounding box center [446, 151] width 162 height 31
click at [431, 151] on div "Select Item" at bounding box center [405, 151] width 62 height 16
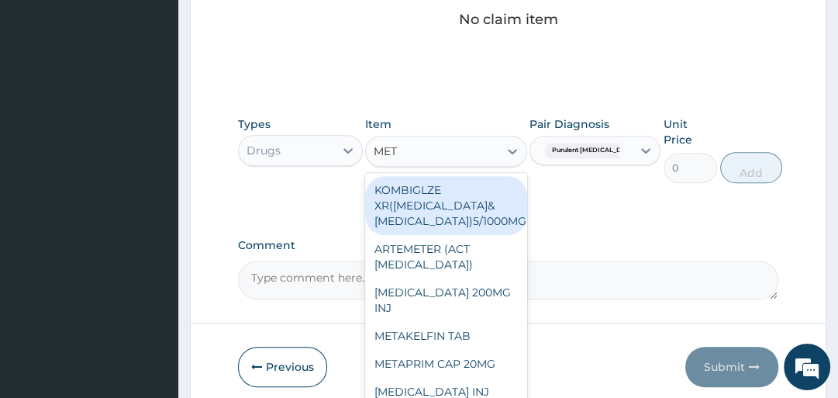
type input "METO"
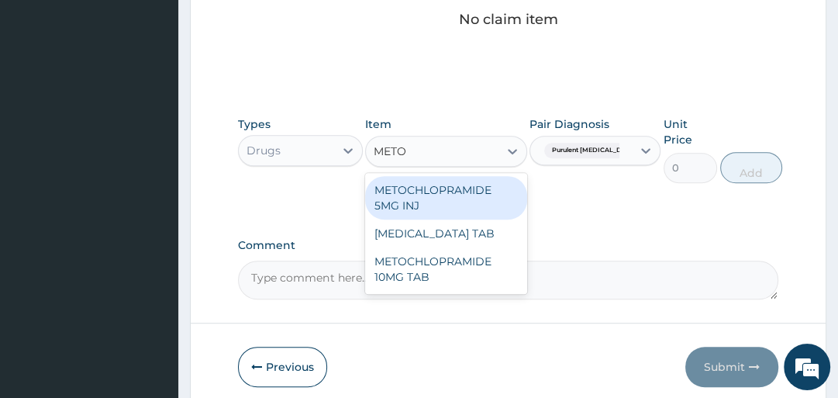
click at [433, 193] on div "METOCHLOPRAMIDE 5MG INJ" at bounding box center [446, 197] width 162 height 43
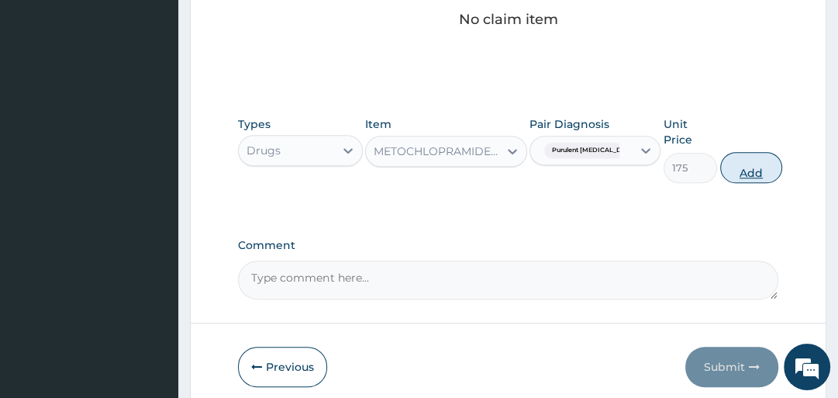
click at [748, 171] on button "Add" at bounding box center [751, 167] width 62 height 31
type input "0"
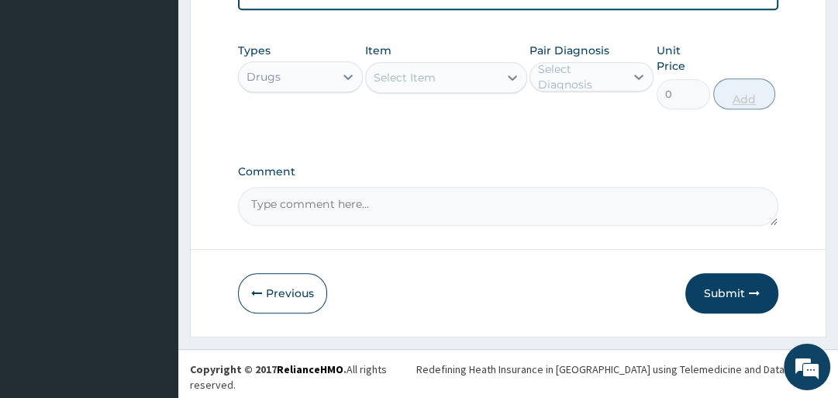
scroll to position [444, 0]
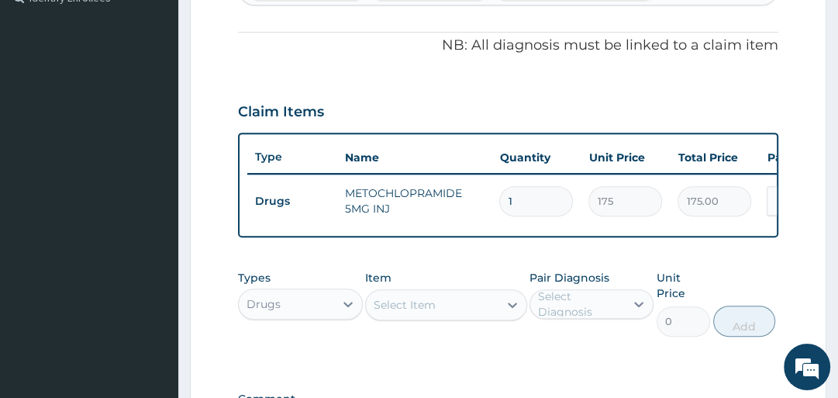
click at [440, 310] on div "Select Item" at bounding box center [432, 304] width 133 height 25
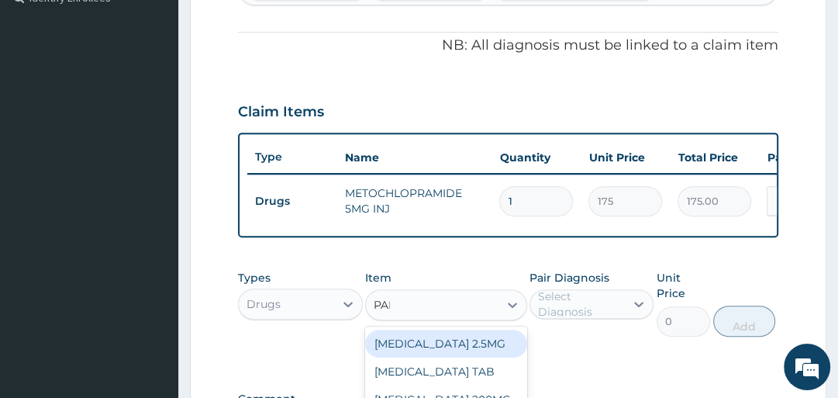
type input "PARA"
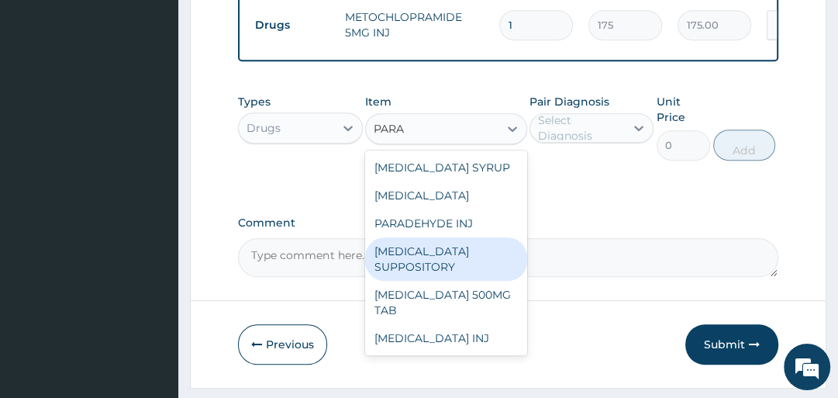
scroll to position [630, 0]
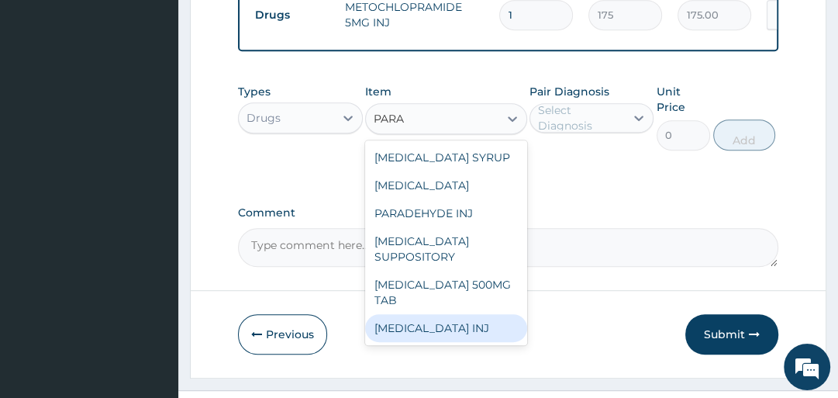
click at [426, 329] on div "[MEDICAL_DATA] INJ" at bounding box center [446, 328] width 162 height 28
type input "210"
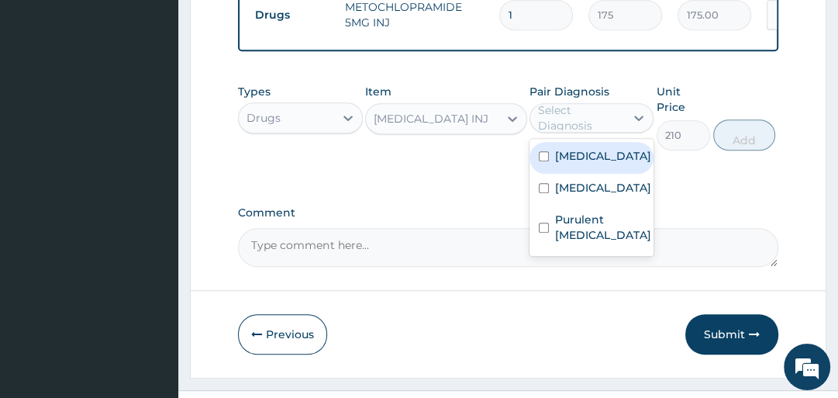
drag, startPoint x: 574, startPoint y: 123, endPoint x: 580, endPoint y: 160, distance: 36.8
click at [575, 123] on div "Select Diagnosis" at bounding box center [580, 117] width 85 height 31
click at [573, 161] on label "[MEDICAL_DATA]" at bounding box center [603, 156] width 96 height 16
checkbox input "true"
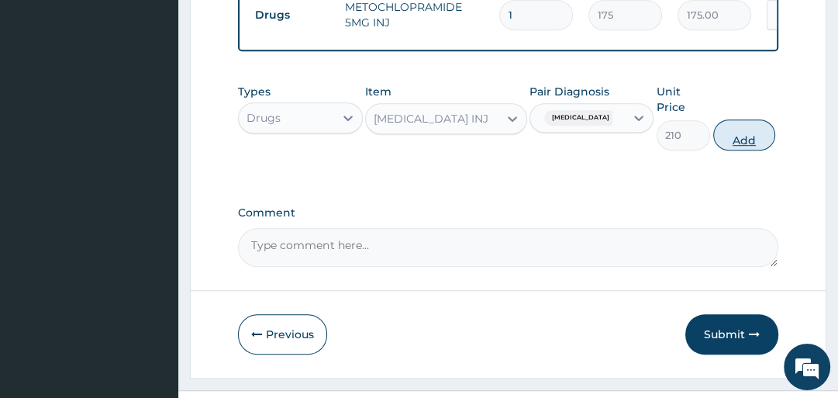
click at [732, 146] on button "Add" at bounding box center [744, 134] width 62 height 31
type input "0"
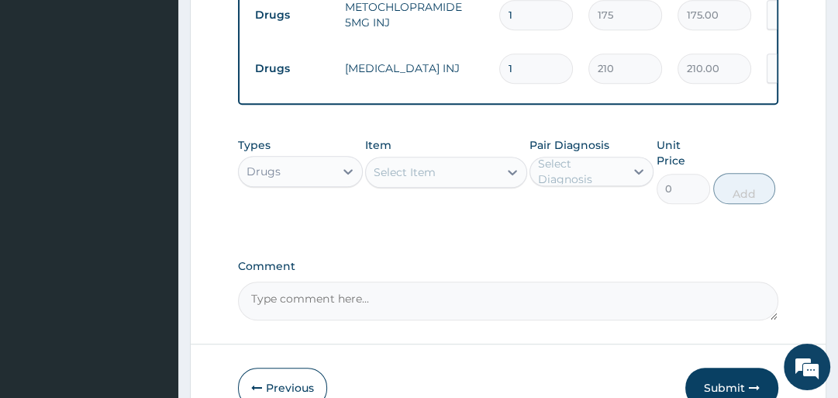
type input "2"
type input "420.00"
type input "3"
type input "630.00"
type input "4"
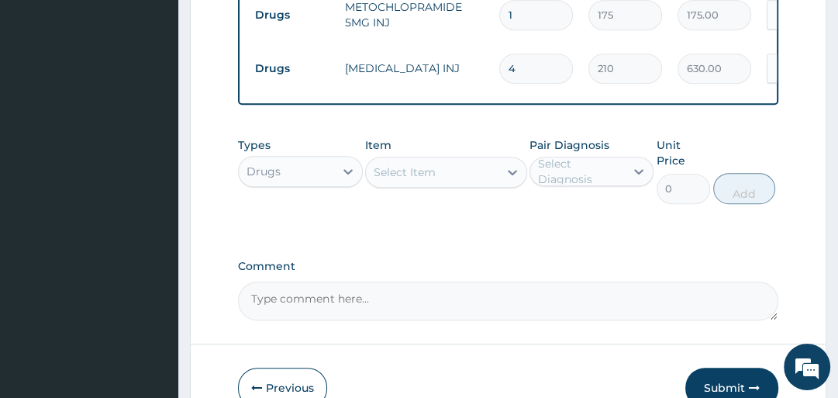
type input "840.00"
click at [382, 178] on div "Select Item" at bounding box center [405, 172] width 62 height 16
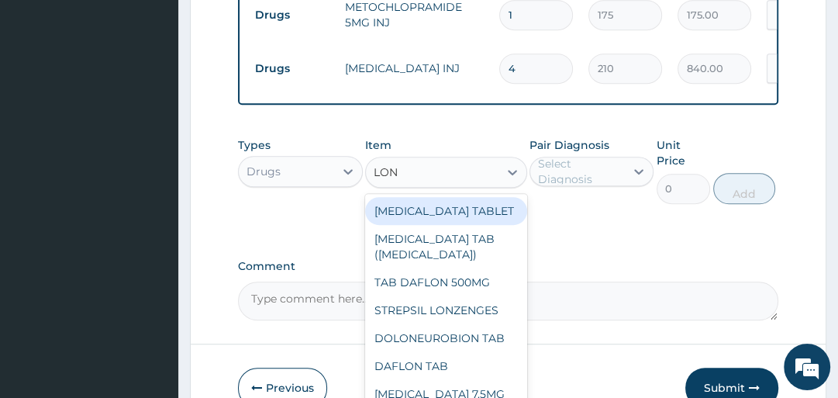
type input "[PERSON_NAME]"
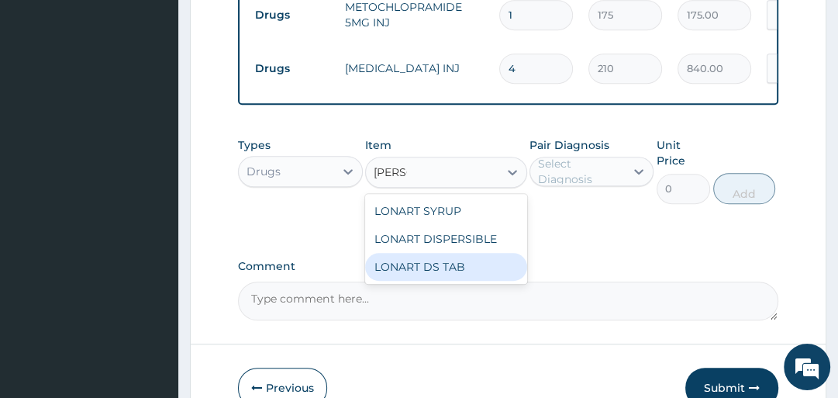
click at [488, 277] on div "LONART DS TAB" at bounding box center [446, 267] width 162 height 28
type input "1400"
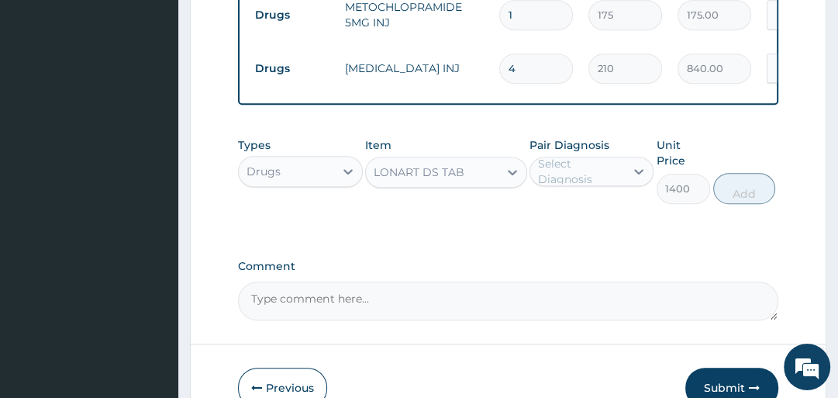
click at [567, 184] on div "Select Diagnosis" at bounding box center [580, 171] width 85 height 31
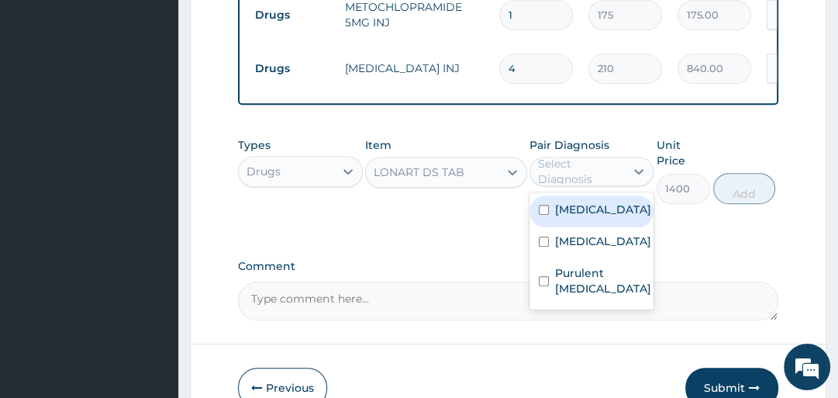
click at [570, 211] on label "[MEDICAL_DATA]" at bounding box center [603, 210] width 96 height 16
checkbox input "true"
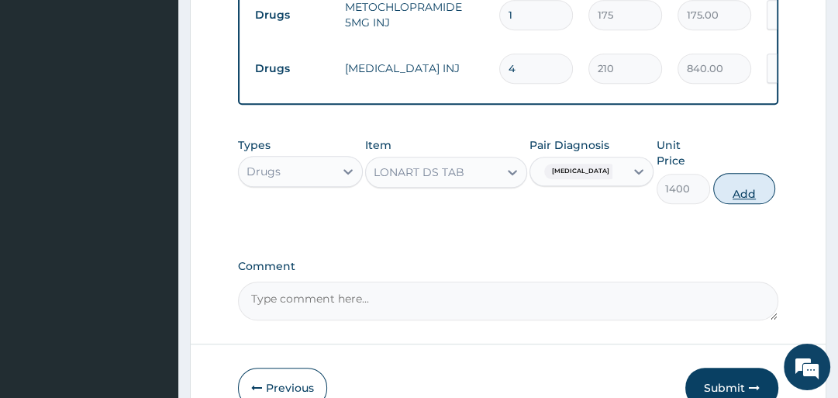
click at [750, 189] on button "Add" at bounding box center [744, 188] width 62 height 31
type input "0"
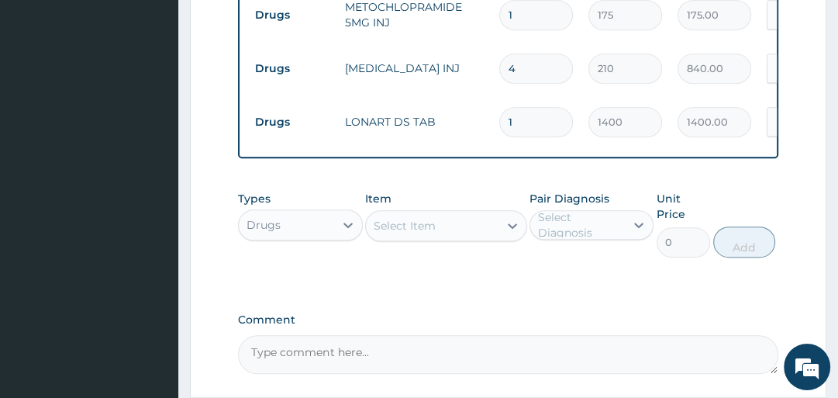
click at [433, 230] on div "Select Item" at bounding box center [405, 226] width 62 height 16
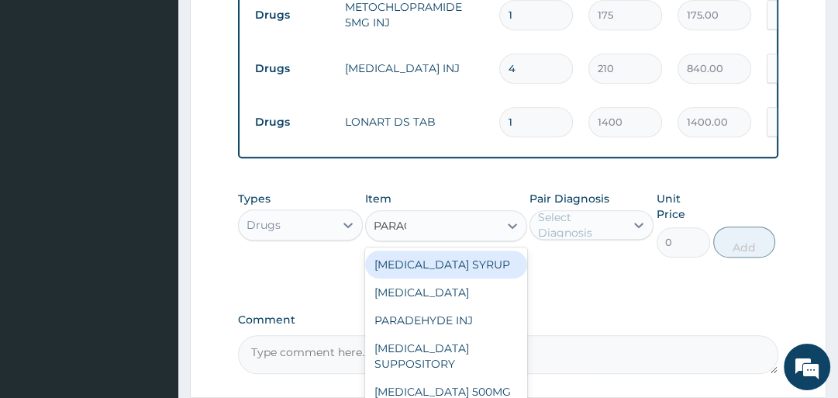
type input "PARACE"
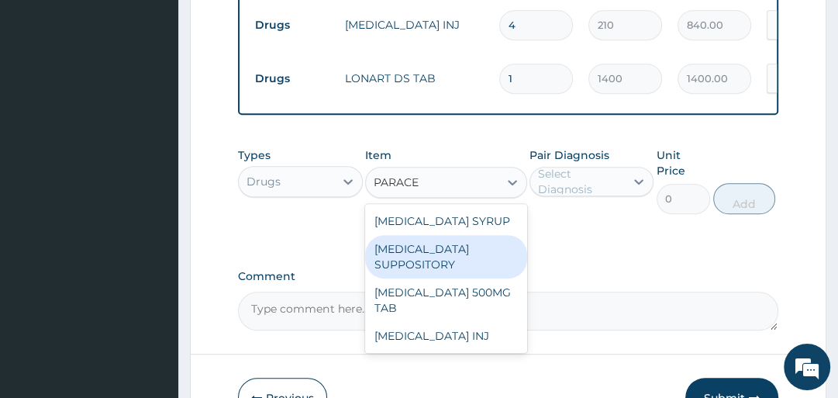
scroll to position [692, 0]
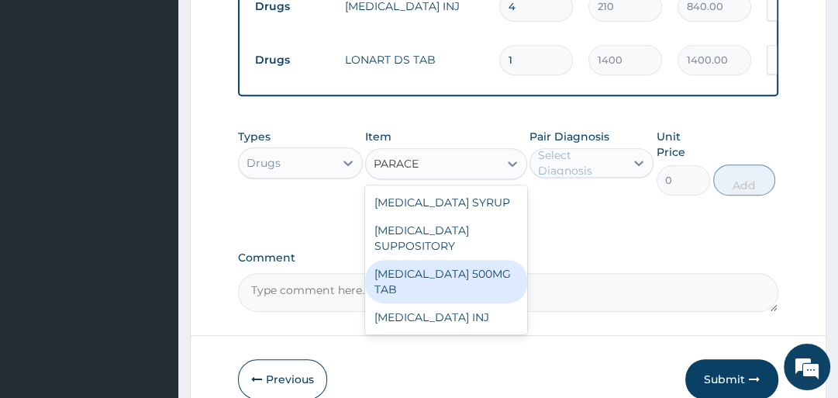
click at [447, 291] on div "[MEDICAL_DATA] 500MG TAB" at bounding box center [446, 281] width 162 height 43
type input "14"
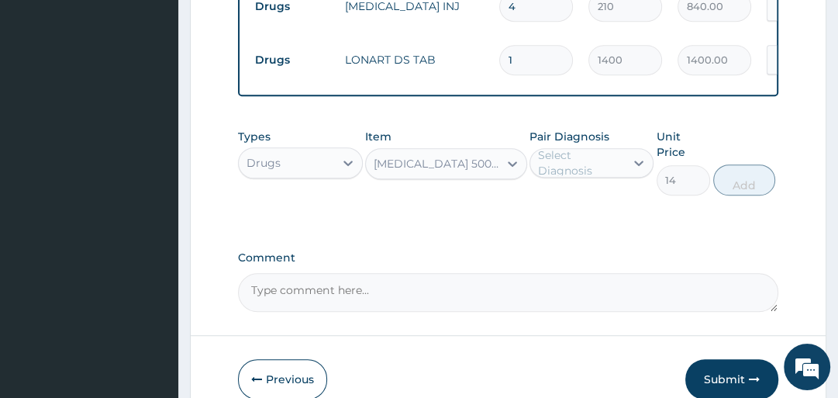
click at [588, 165] on div "Select Diagnosis" at bounding box center [580, 162] width 85 height 31
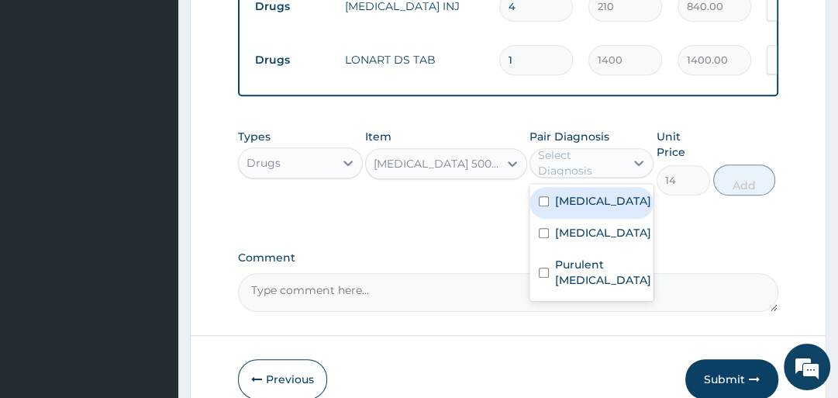
click at [574, 209] on label "[MEDICAL_DATA]" at bounding box center [603, 201] width 96 height 16
checkbox input "true"
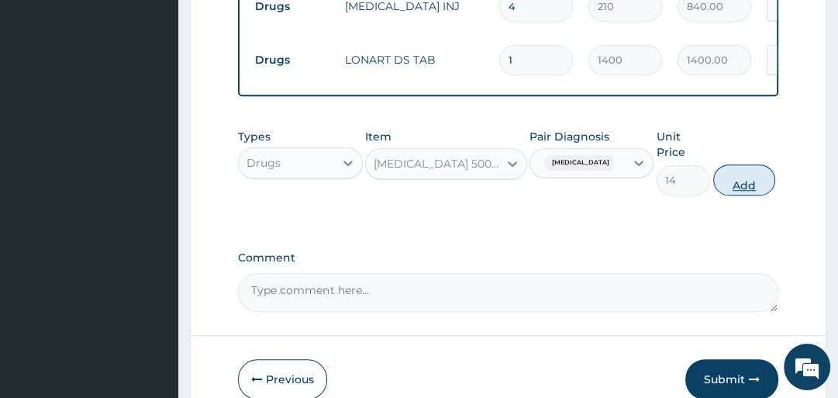
click at [733, 183] on button "Add" at bounding box center [744, 179] width 62 height 31
type input "0"
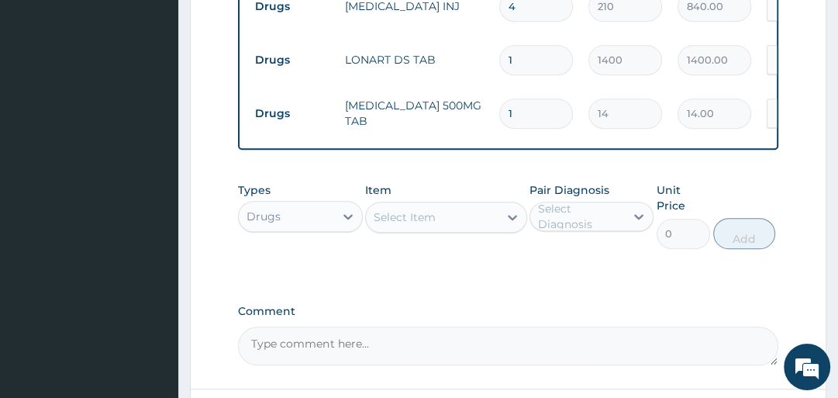
type input "2"
type input "28.00"
type input "3"
type input "42.00"
type input "4"
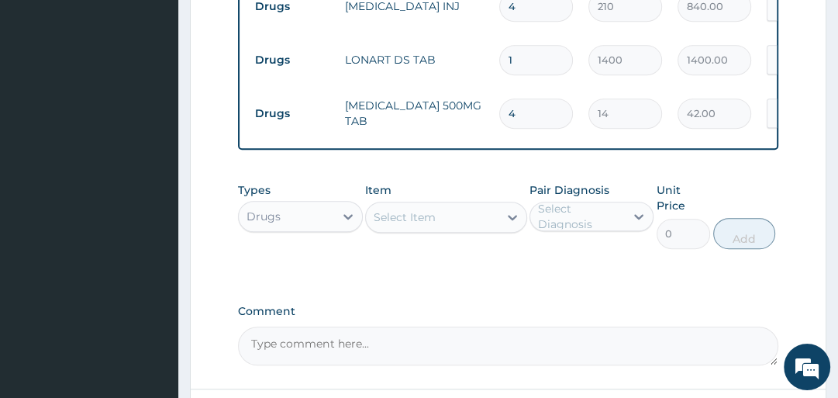
type input "56.00"
type input "5"
type input "70.00"
type input "6"
type input "84.00"
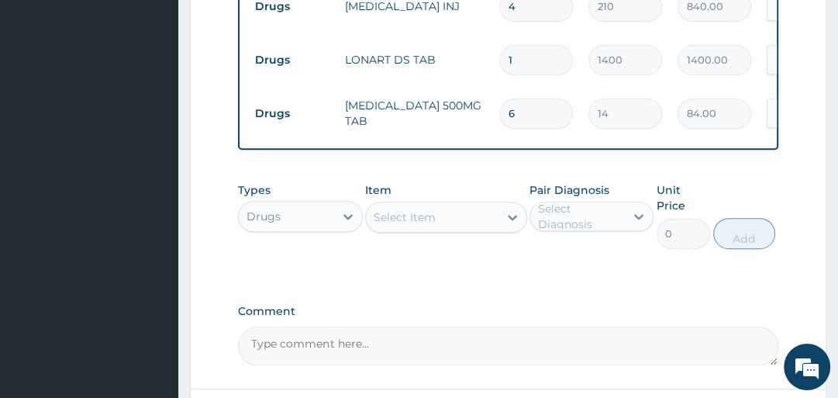
click at [399, 225] on div "Select Item" at bounding box center [405, 217] width 62 height 16
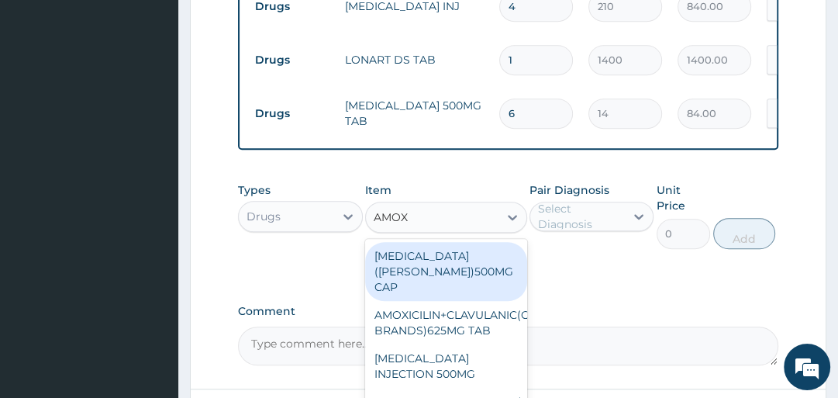
type input "AMOXY"
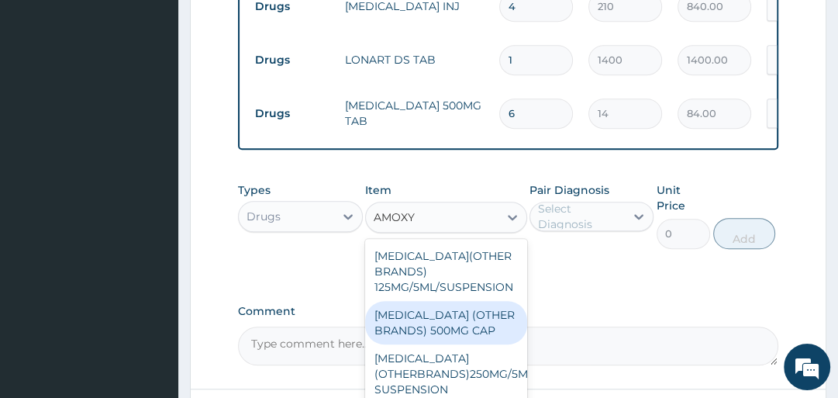
drag, startPoint x: 439, startPoint y: 332, endPoint x: 437, endPoint y: 316, distance: 15.6
click at [440, 332] on div "[MEDICAL_DATA] (OTHER BRANDS) 500MG CAP" at bounding box center [446, 322] width 162 height 43
type input "70"
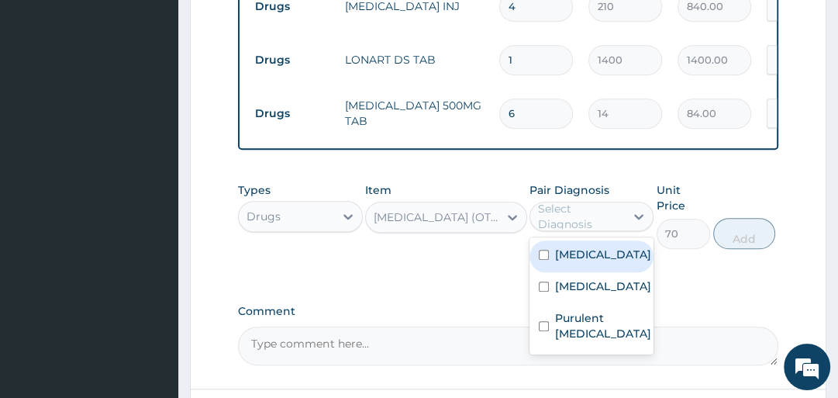
click at [563, 216] on div "Select Diagnosis" at bounding box center [580, 216] width 85 height 31
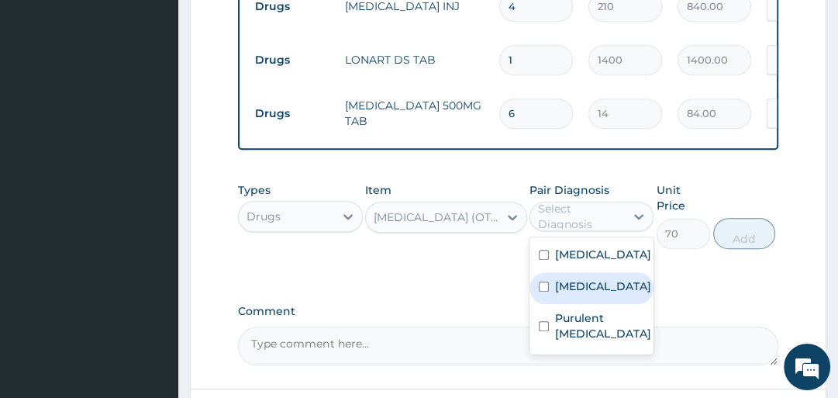
click at [577, 294] on label "[MEDICAL_DATA]" at bounding box center [603, 286] width 96 height 16
checkbox input "true"
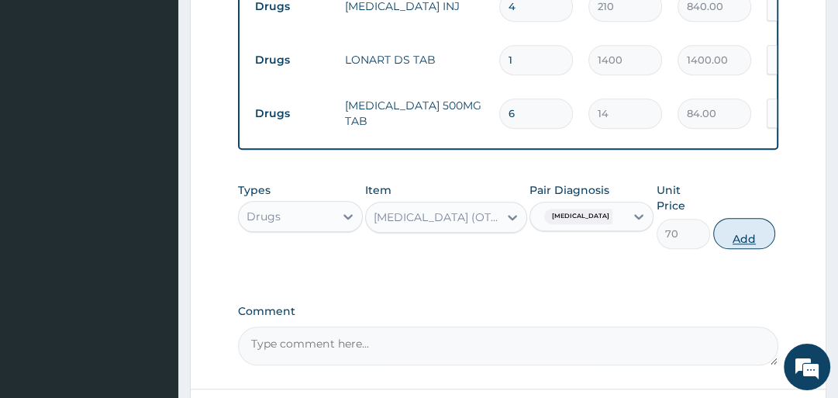
click at [750, 239] on button "Add" at bounding box center [744, 233] width 62 height 31
type input "0"
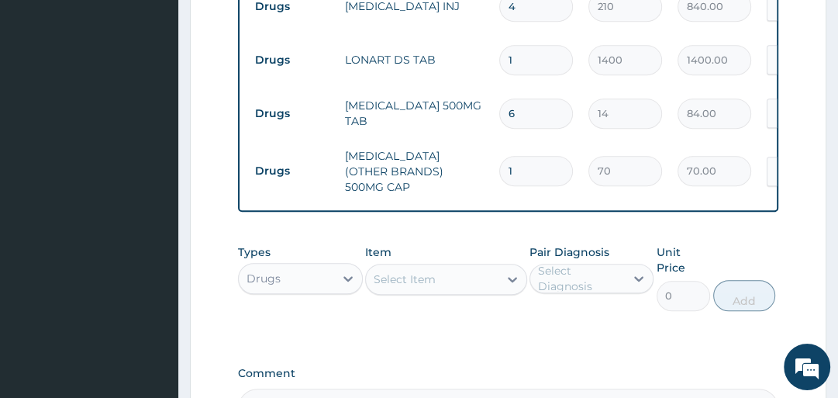
type input "2"
type input "140.00"
type input "3"
type input "210.00"
type input "4"
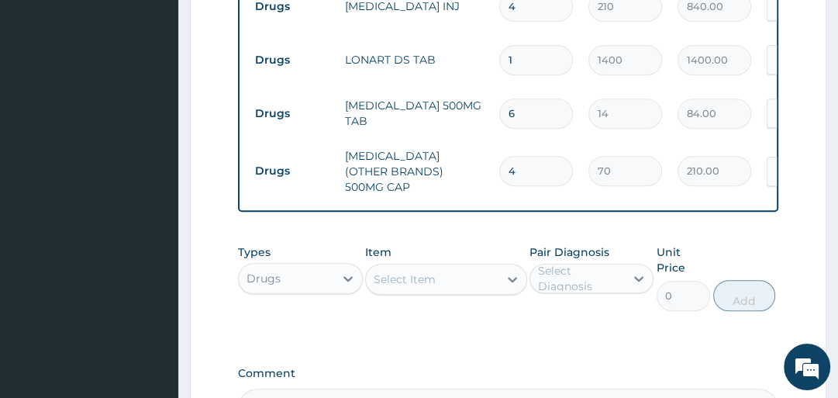
type input "280.00"
type input "5"
type input "350.00"
type input "6"
type input "420.00"
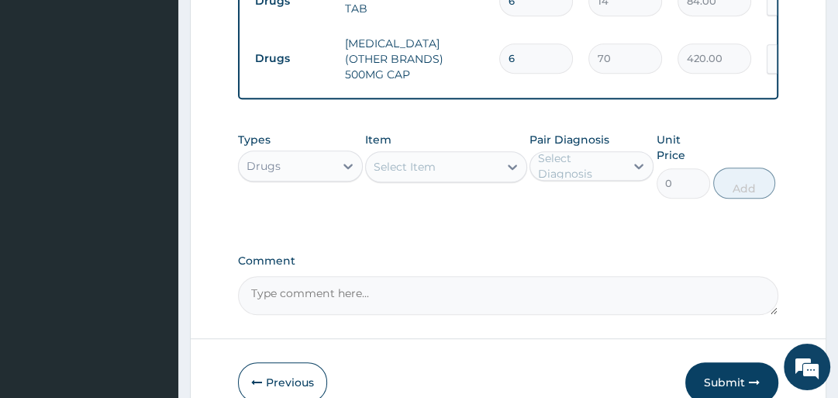
scroll to position [878, 0]
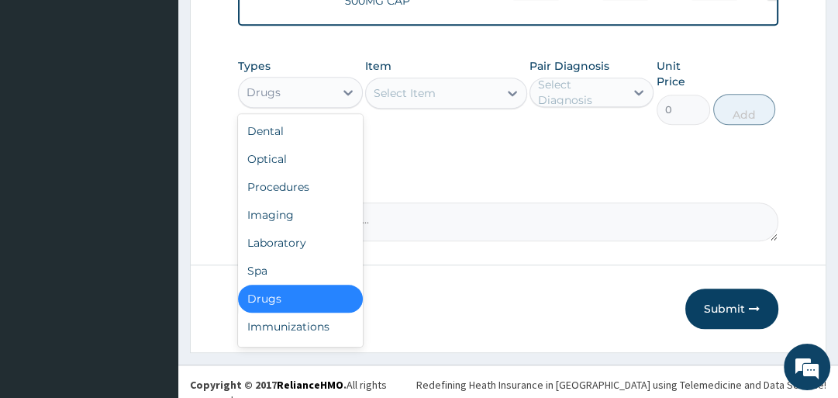
drag, startPoint x: 285, startPoint y: 81, endPoint x: 307, endPoint y: 179, distance: 100.1
click at [285, 87] on div "Drugs" at bounding box center [286, 92] width 95 height 25
click at [305, 241] on div "Laboratory" at bounding box center [300, 243] width 124 height 28
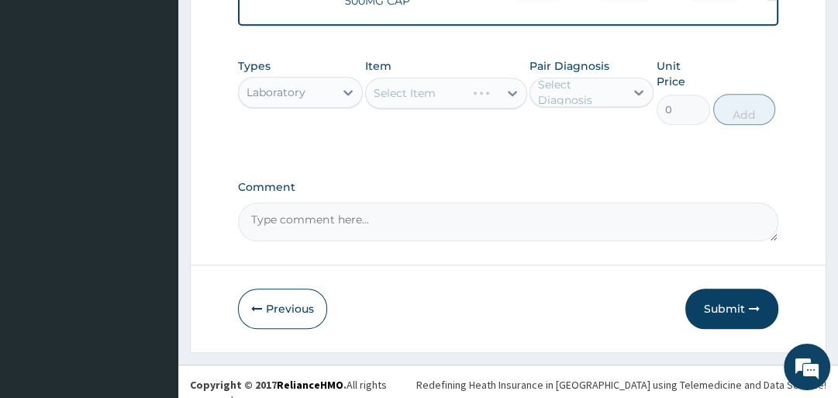
click at [580, 100] on div "Select Diagnosis" at bounding box center [580, 92] width 85 height 31
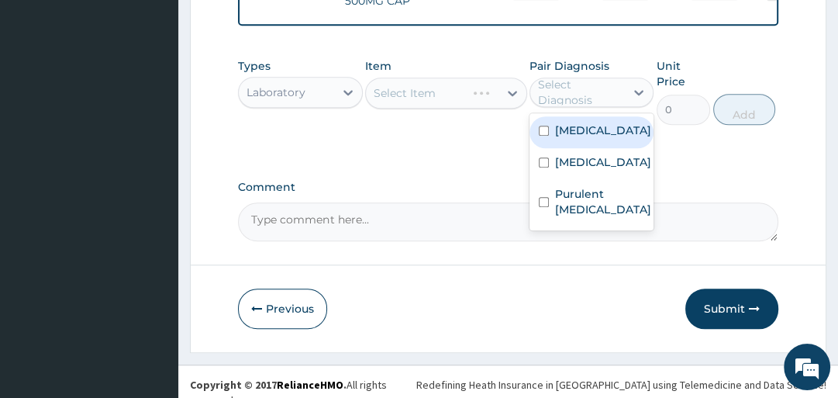
click at [581, 136] on div "[MEDICAL_DATA]" at bounding box center [591, 132] width 124 height 32
checkbox input "true"
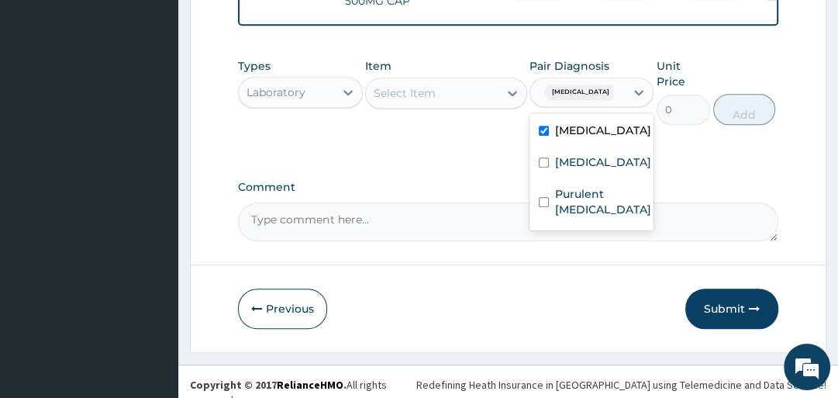
click at [443, 99] on div "Select Item" at bounding box center [432, 93] width 133 height 25
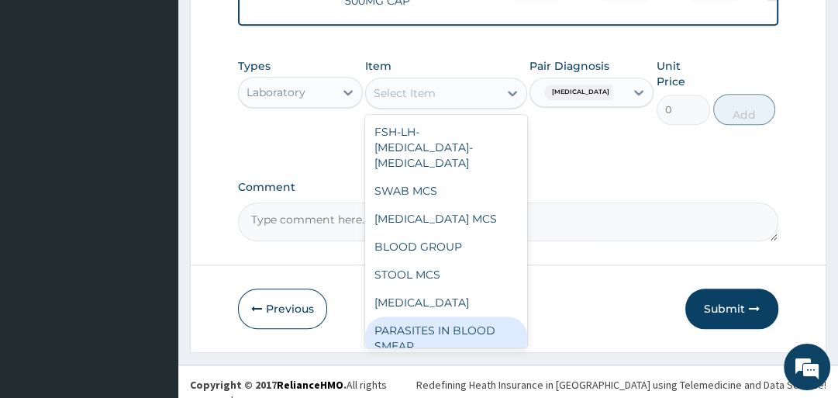
click at [438, 316] on div "PARASITES IN BLOOD SMEAR" at bounding box center [446, 337] width 162 height 43
type input "1500"
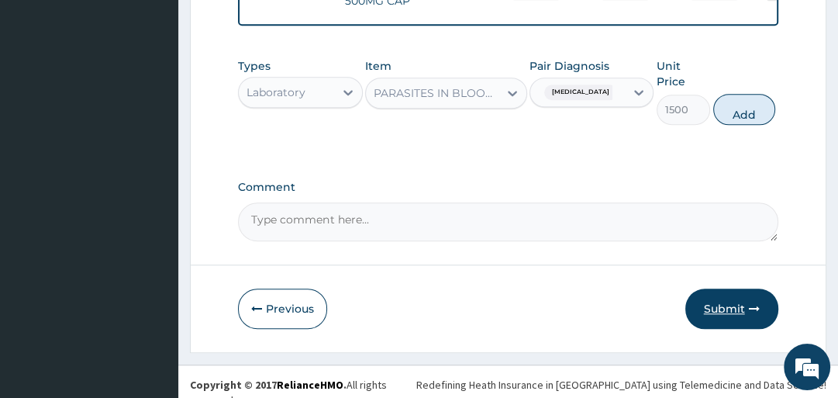
click at [728, 295] on button "Submit" at bounding box center [731, 308] width 93 height 40
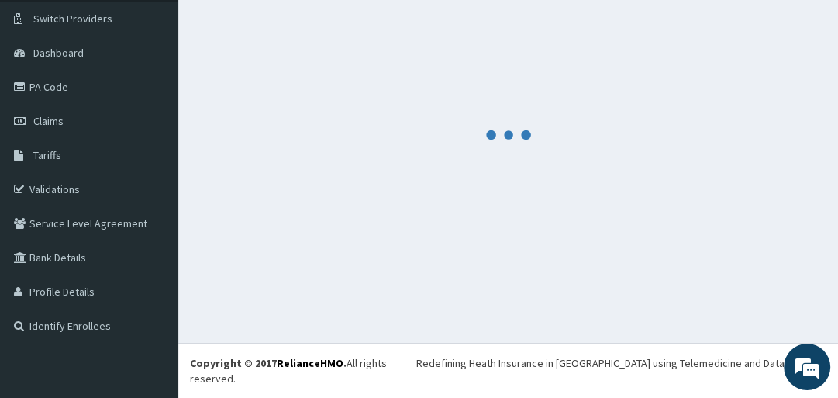
scroll to position [101, 0]
